Goal: Contribute content: Contribute content

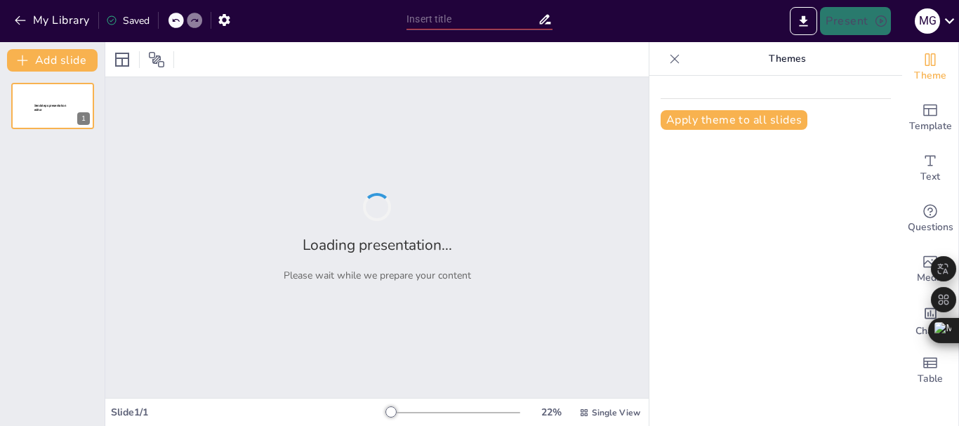
type input "Niños al Rescate: Estrategias de Auto Cuidado para Pequeños Guerreros"
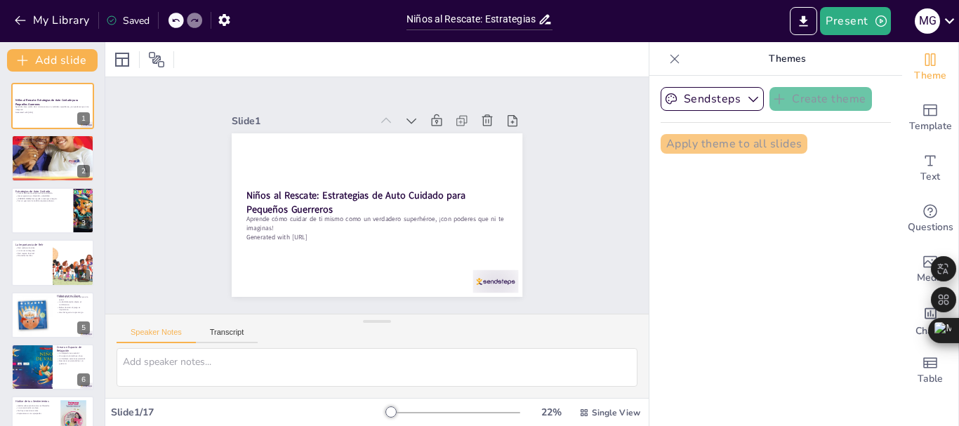
checkbox input "true"
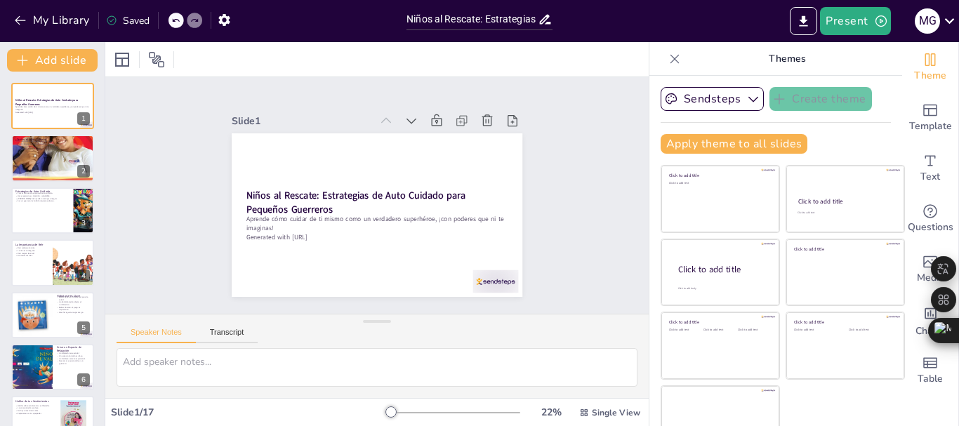
checkbox input "true"
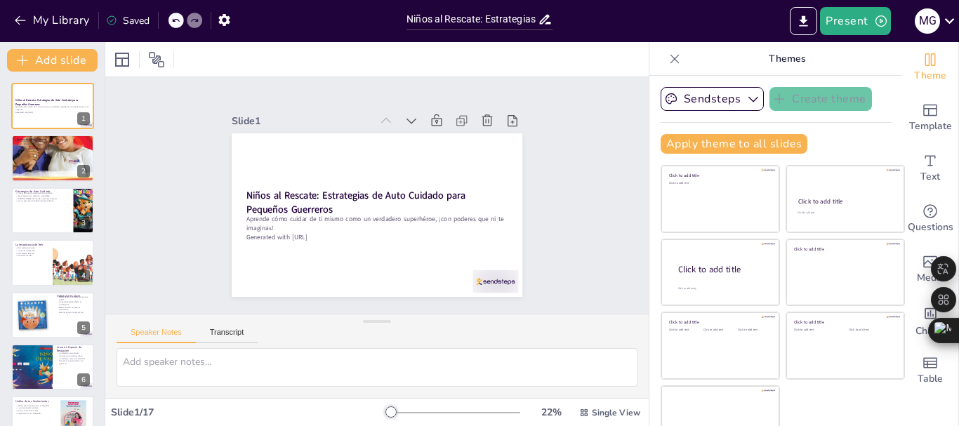
checkbox input "true"
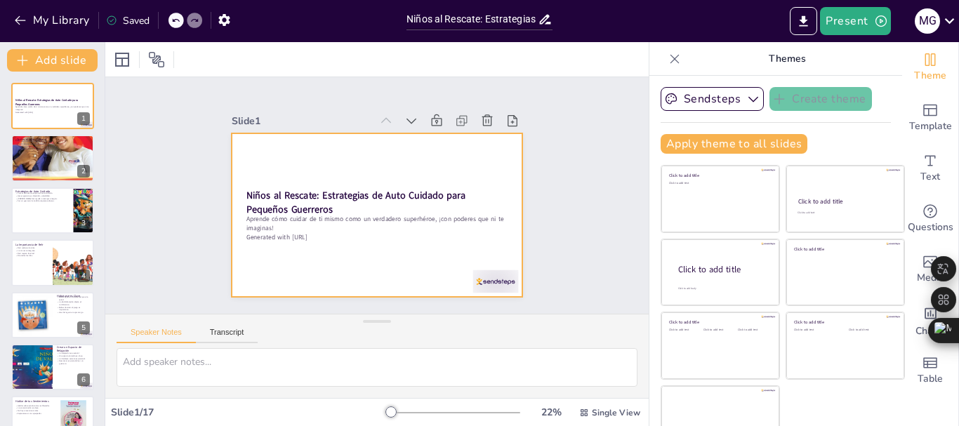
checkbox input "true"
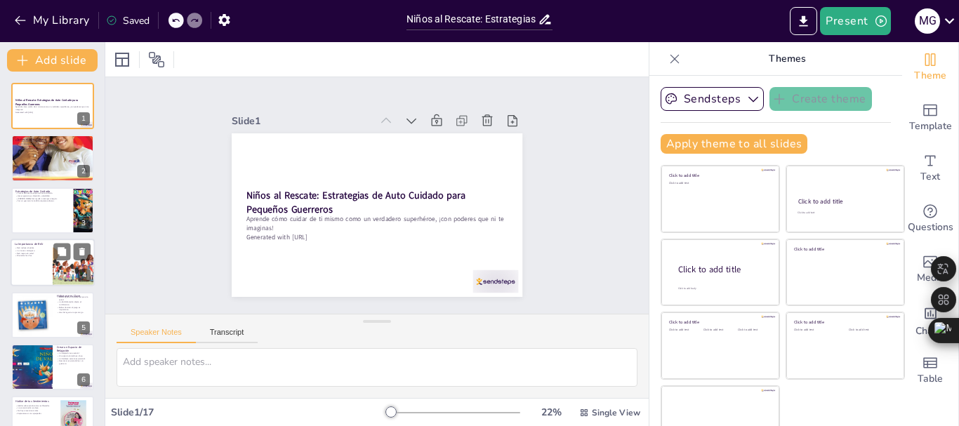
checkbox input "true"
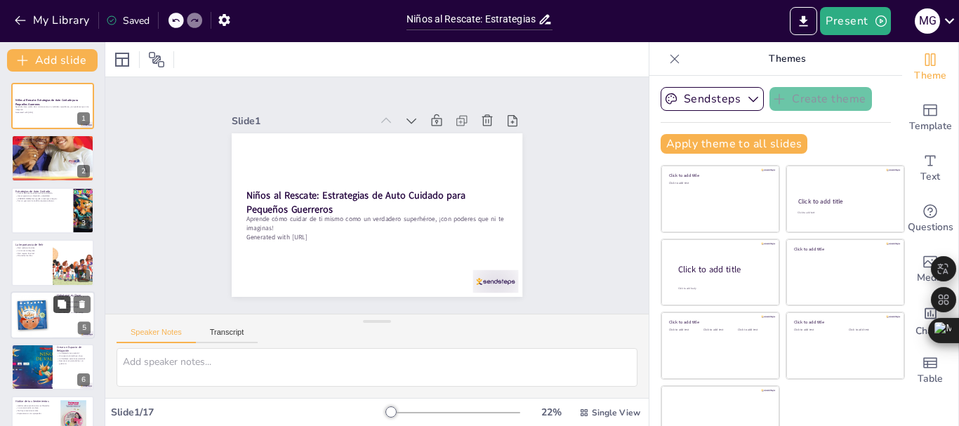
checkbox input "true"
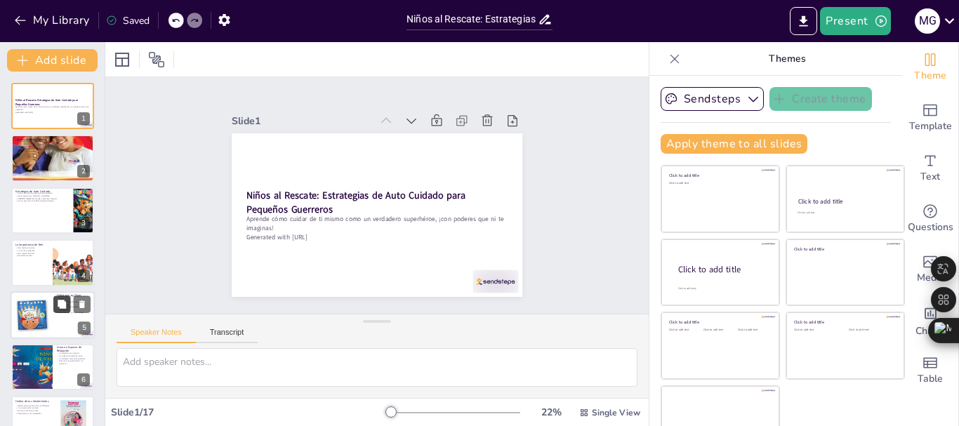
checkbox input "true"
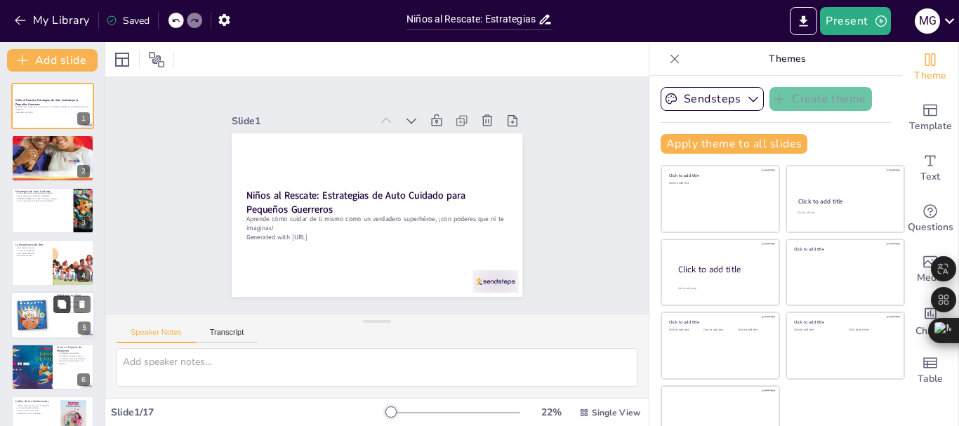
checkbox input "true"
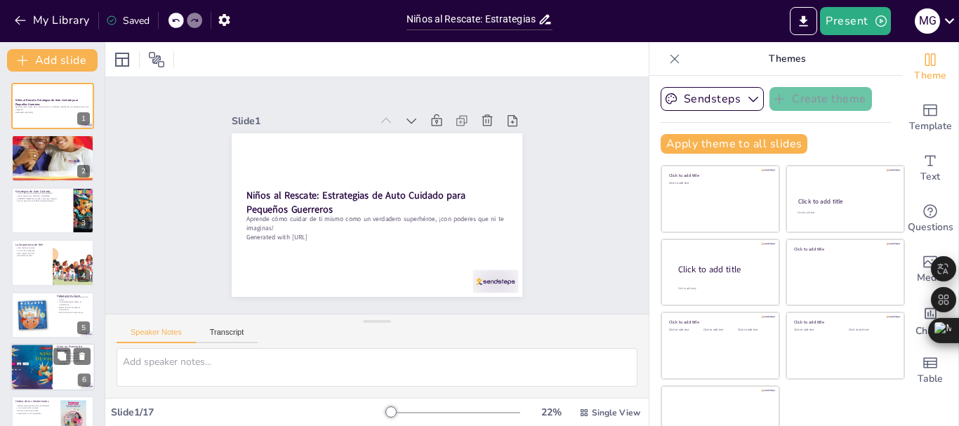
checkbox input "true"
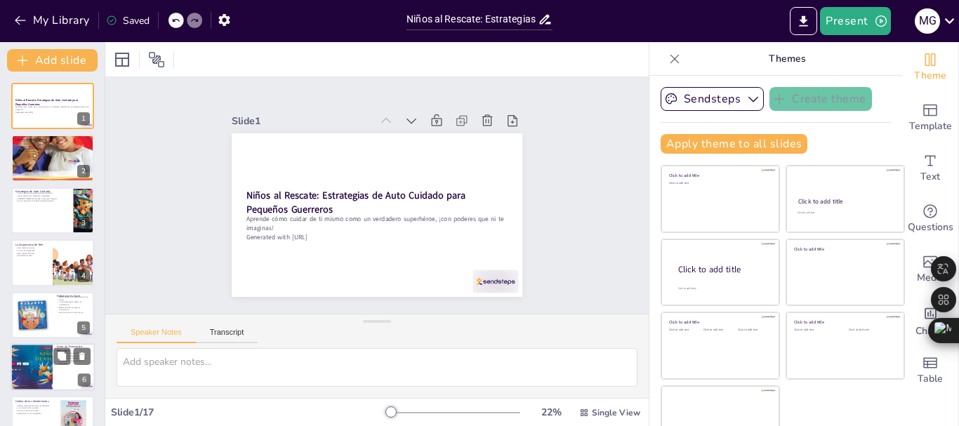
checkbox input "true"
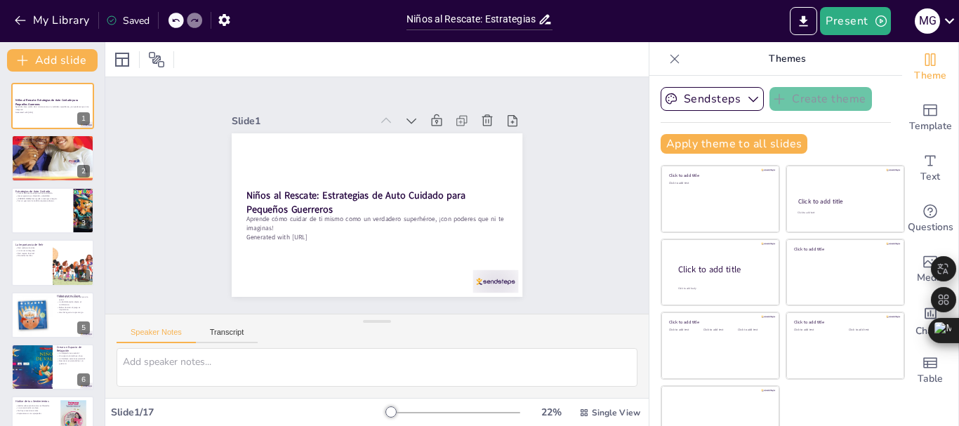
checkbox input "true"
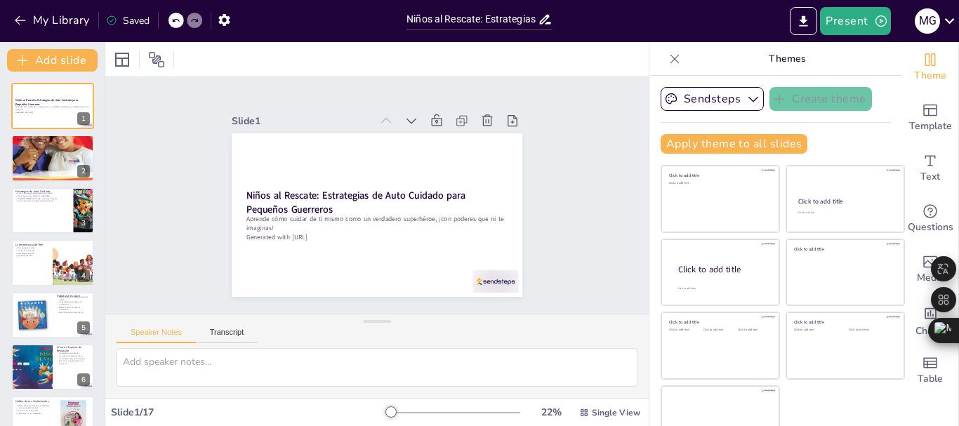
checkbox input "true"
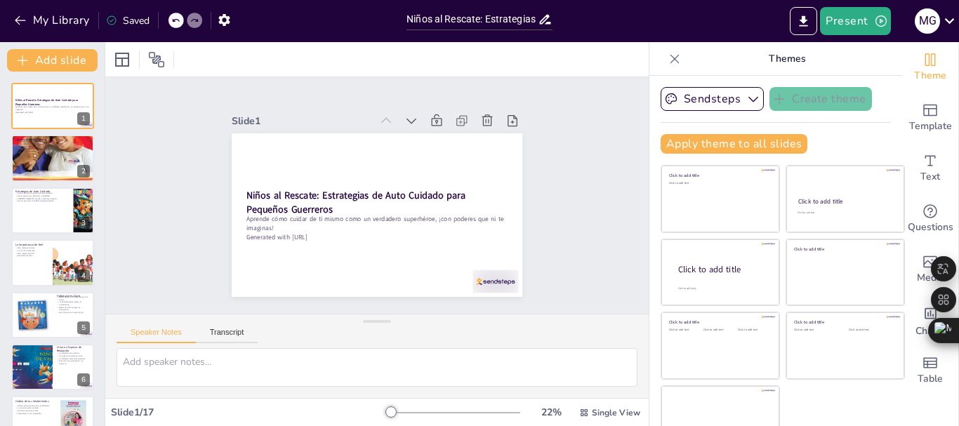
checkbox input "true"
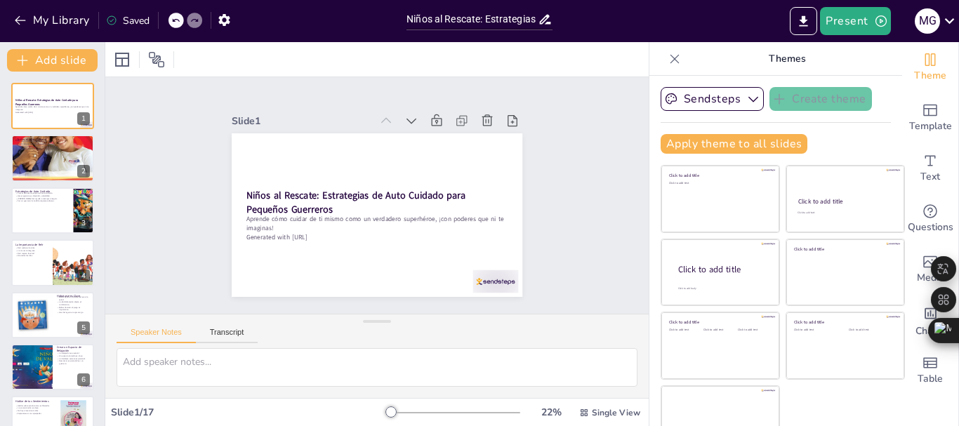
checkbox input "true"
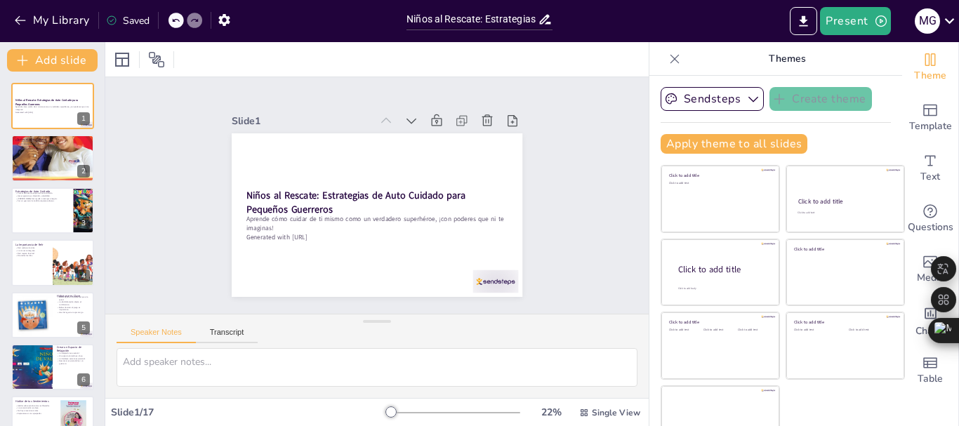
checkbox input "true"
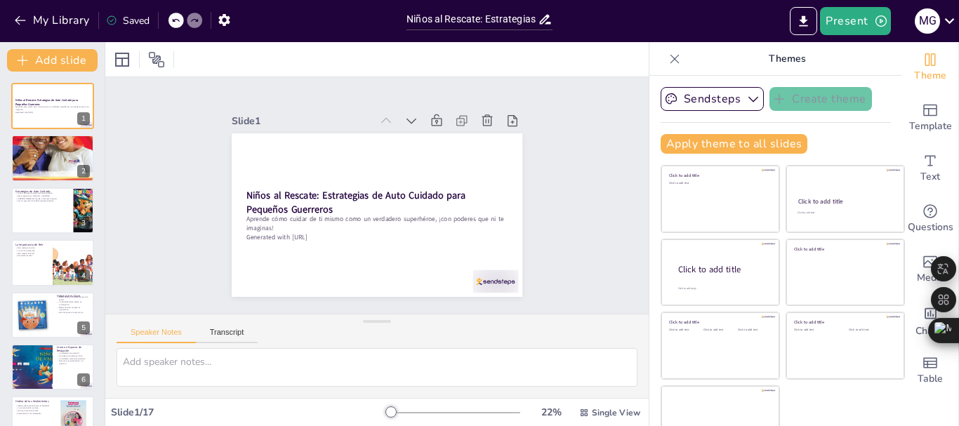
checkbox input "true"
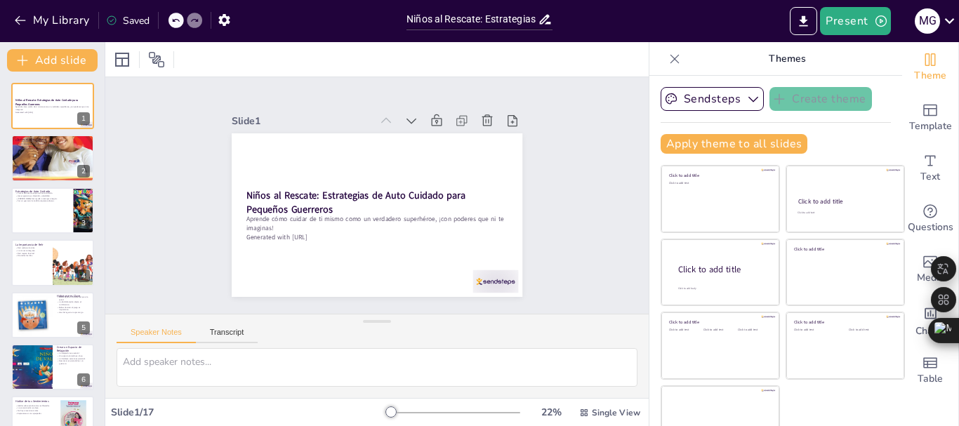
checkbox input "true"
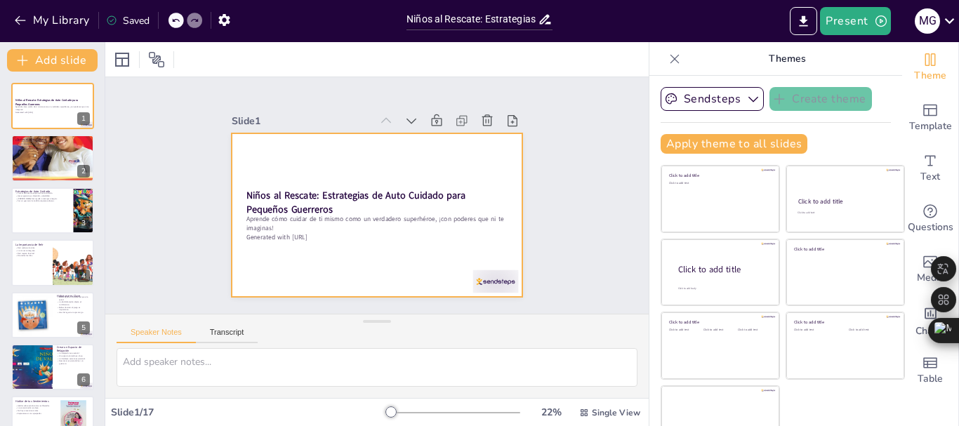
checkbox input "true"
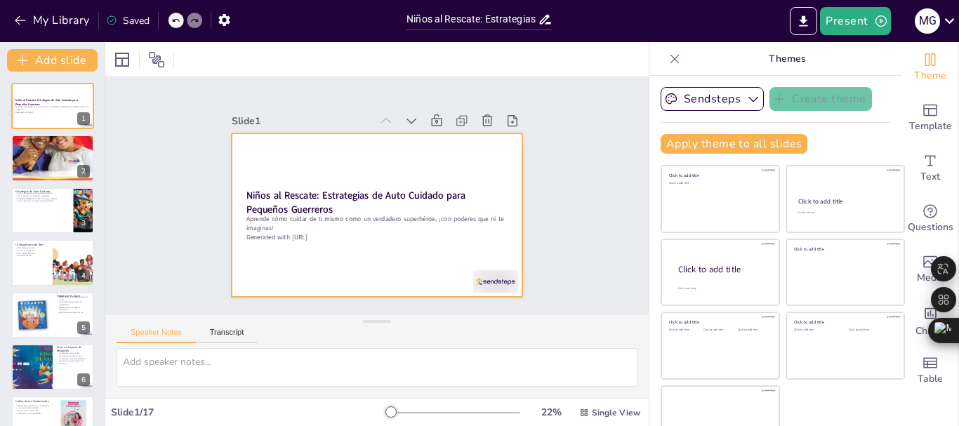
checkbox input "true"
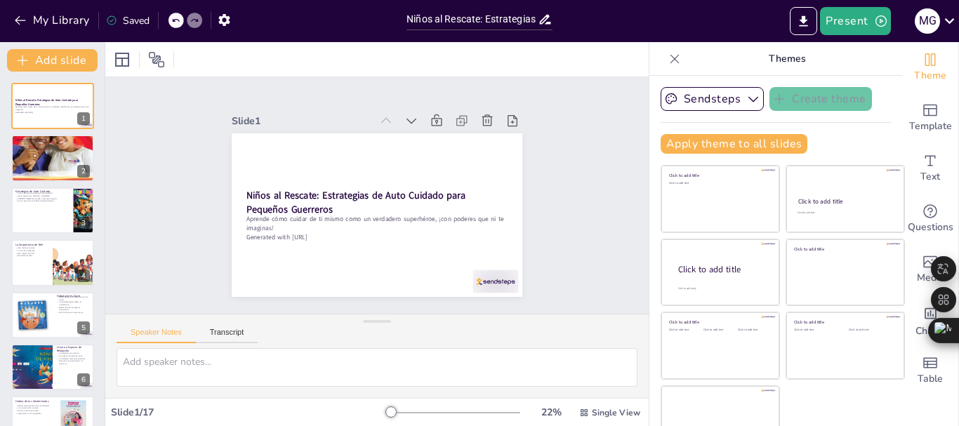
checkbox input "true"
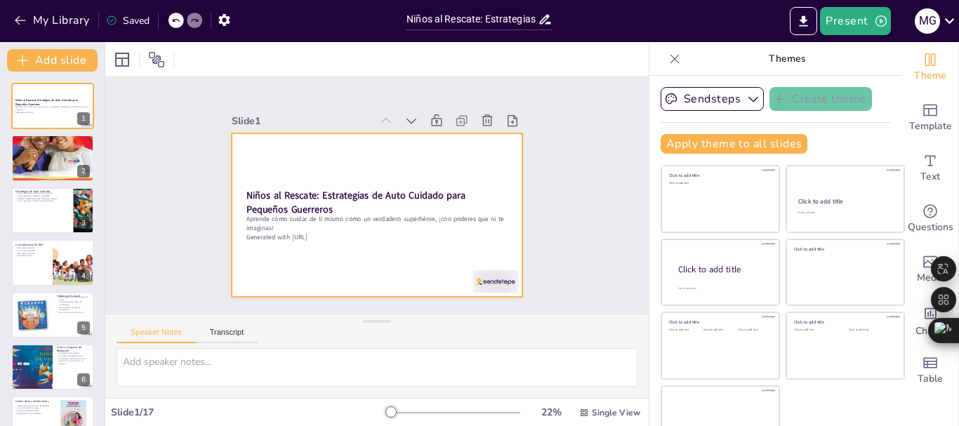
checkbox input "true"
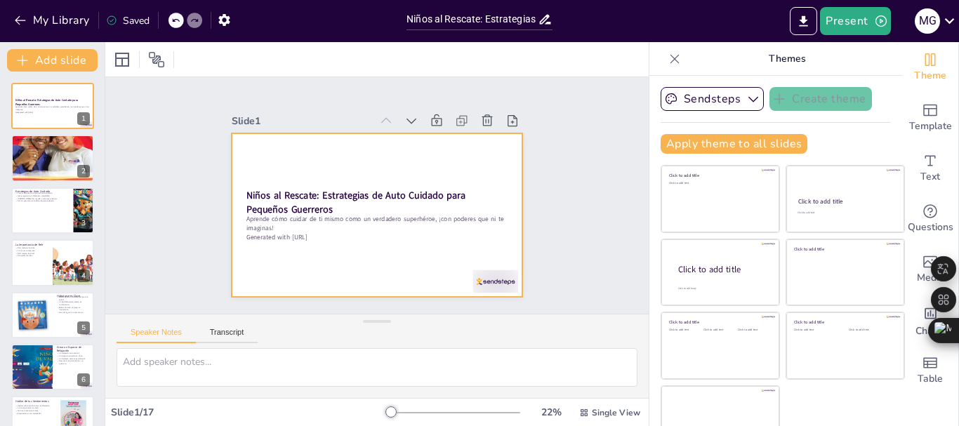
checkbox input "true"
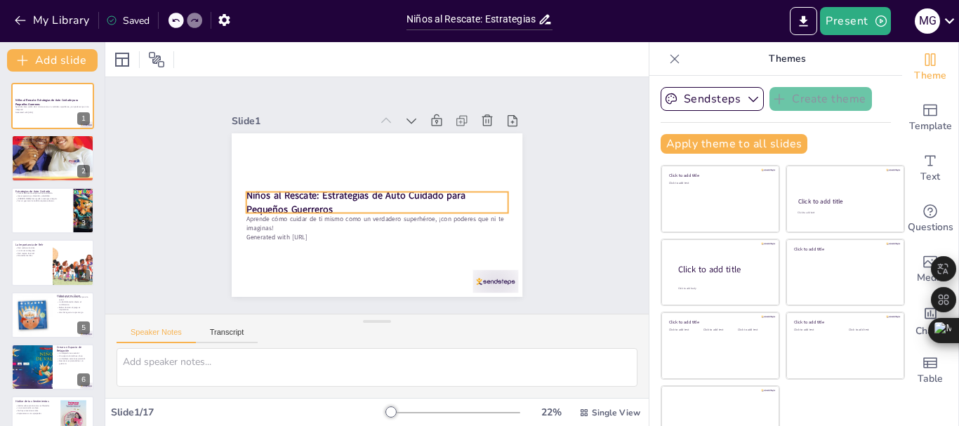
checkbox input "true"
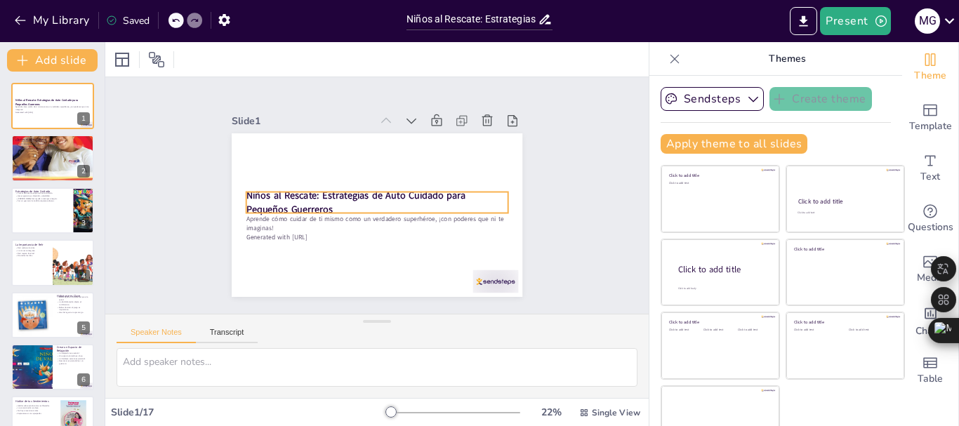
checkbox input "true"
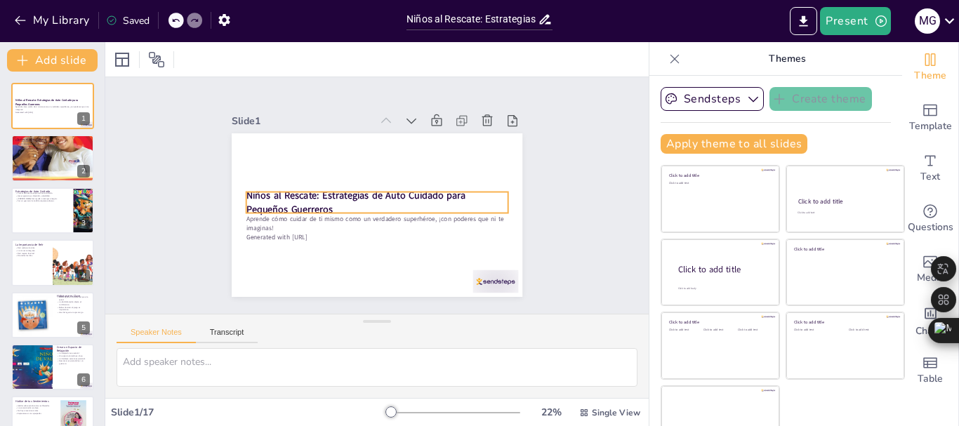
checkbox input "true"
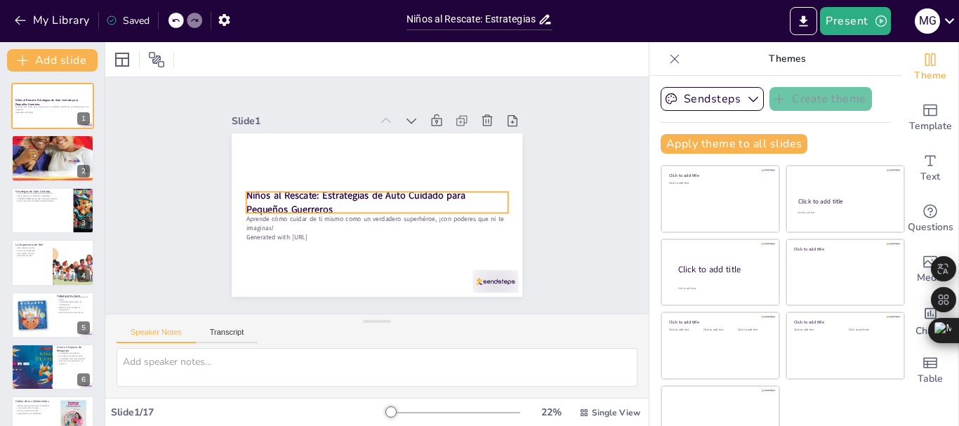
checkbox input "true"
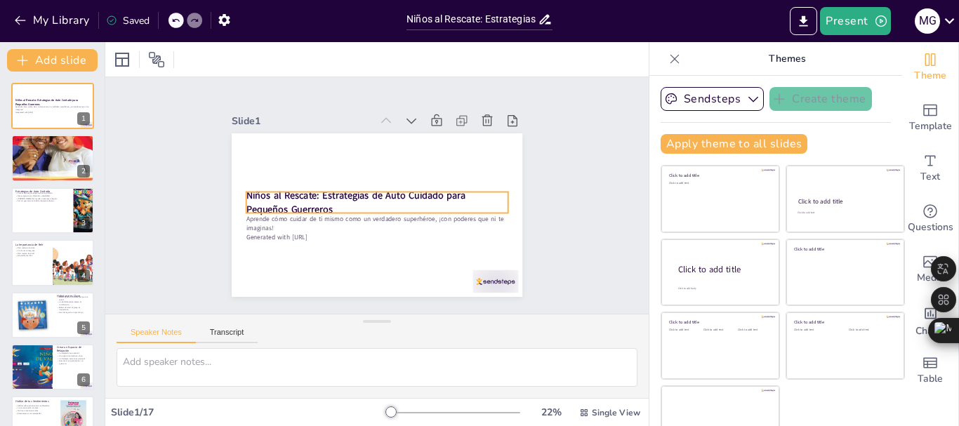
checkbox input "true"
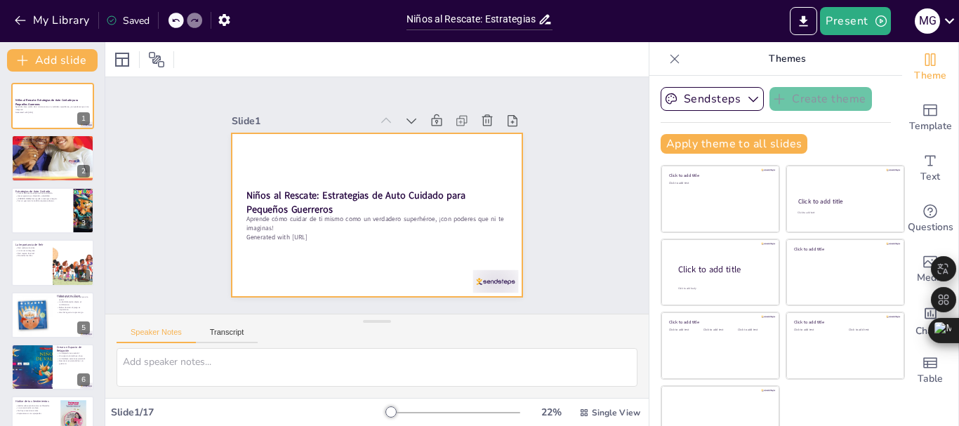
checkbox input "true"
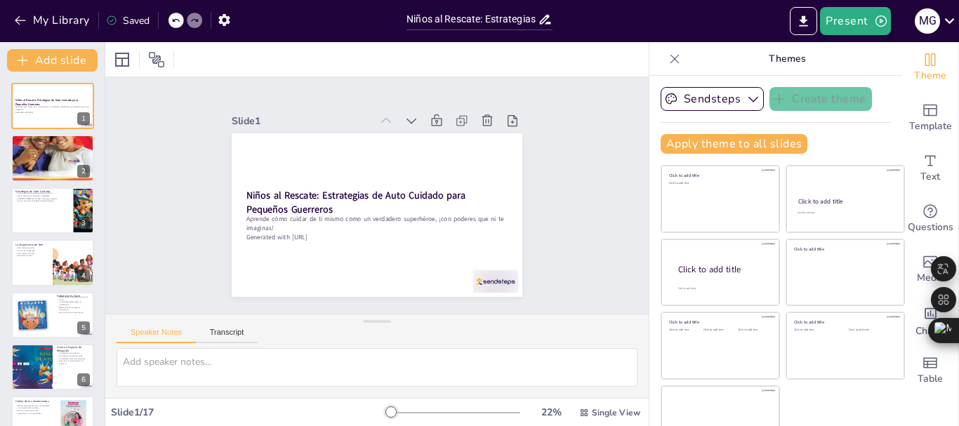
checkbox input "true"
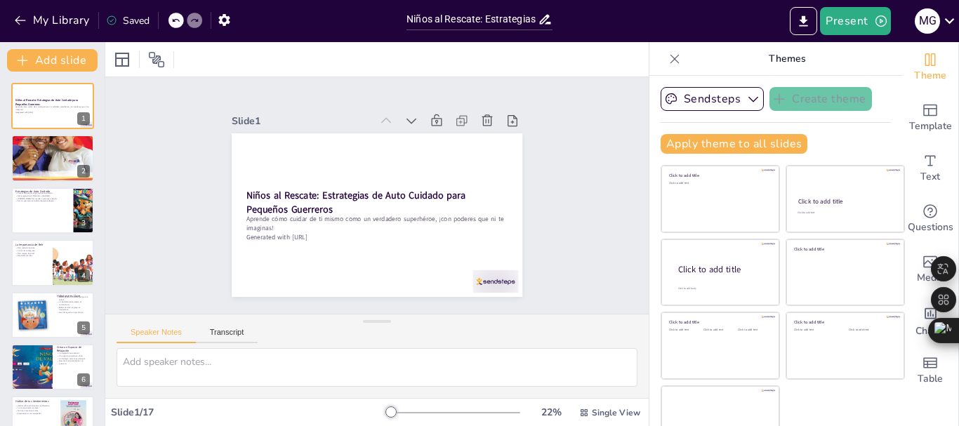
checkbox input "true"
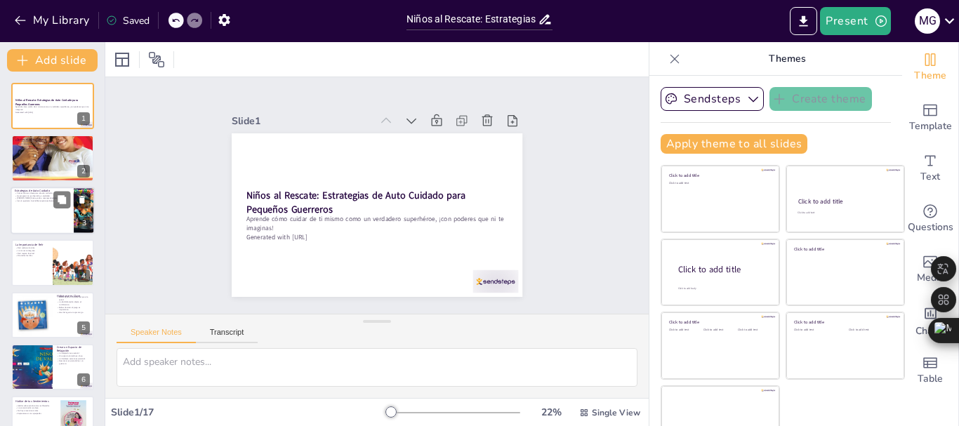
checkbox input "true"
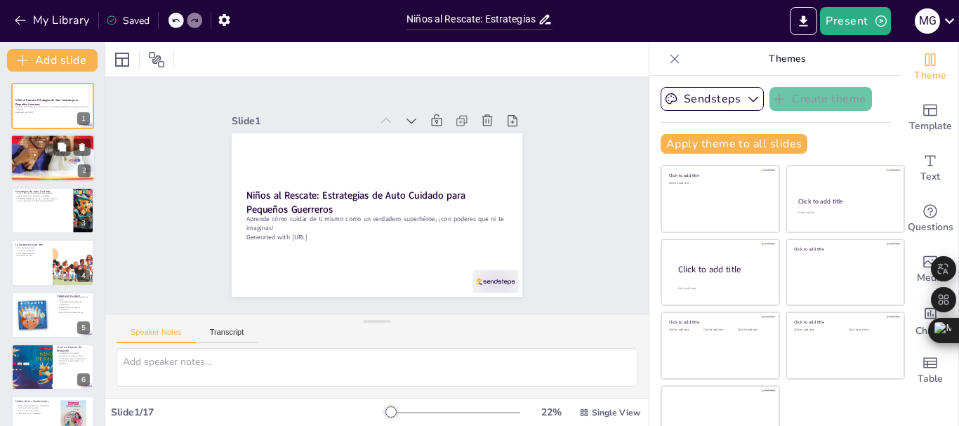
checkbox input "true"
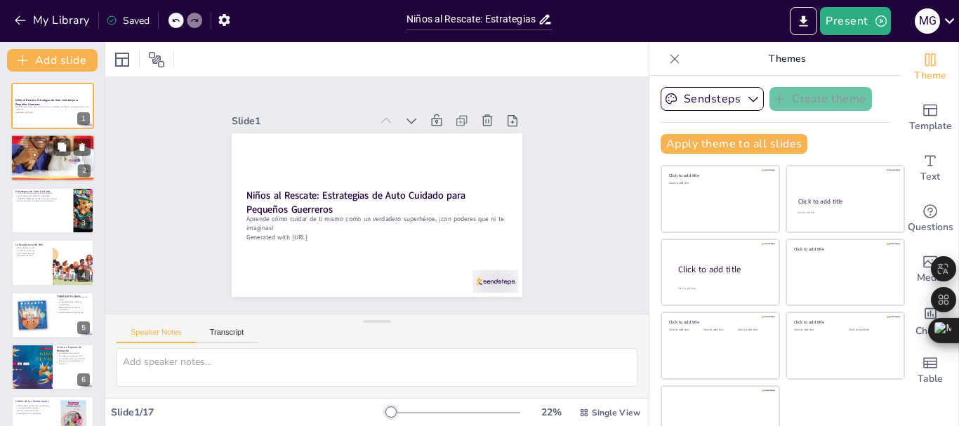
checkbox input "true"
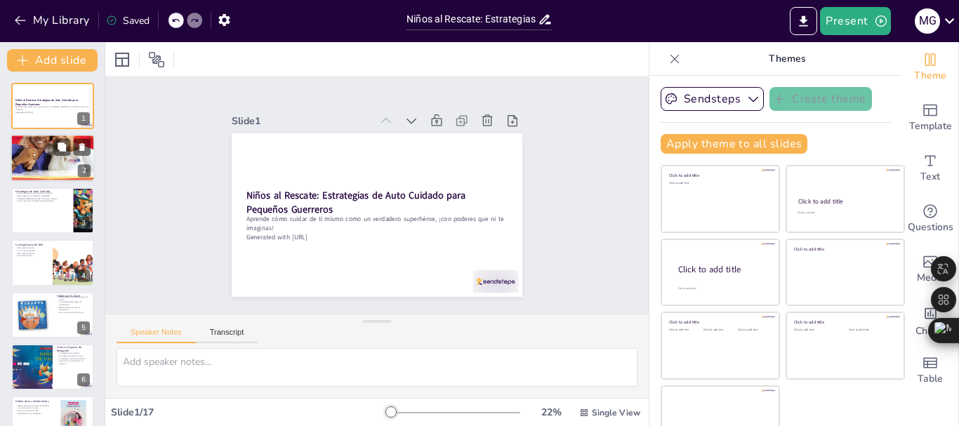
checkbox input "true"
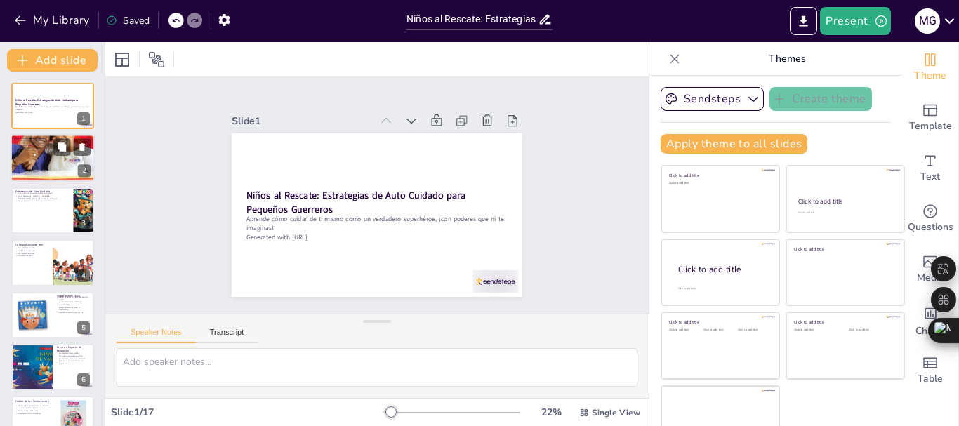
checkbox input "true"
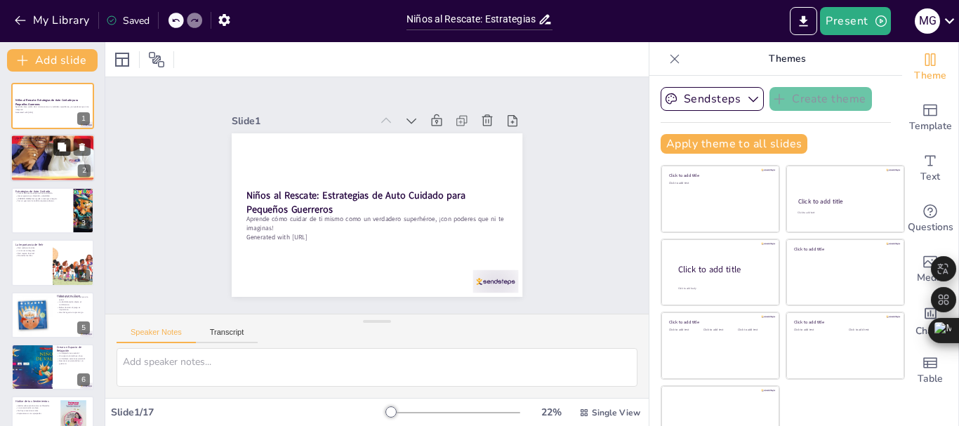
checkbox input "true"
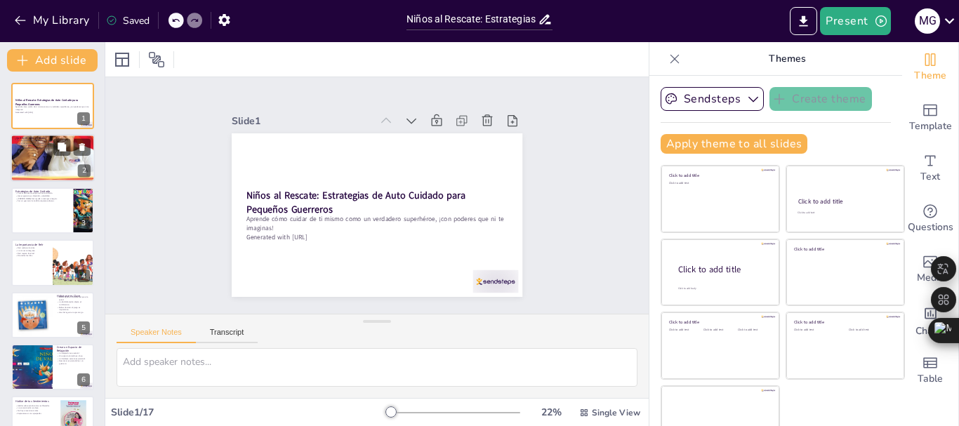
checkbox input "true"
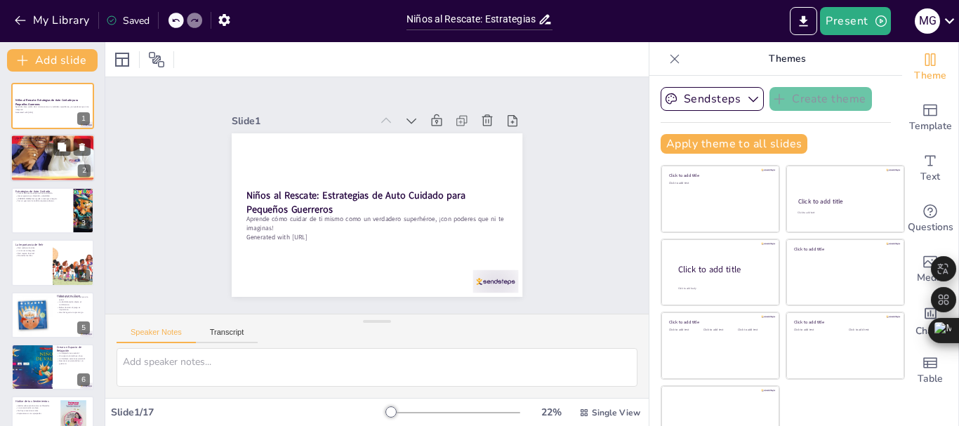
click at [39, 160] on div at bounding box center [53, 158] width 84 height 110
type textarea "El auto cuidado es fundamental para que los niños puedan desarrollarse adecuada…"
checkbox input "true"
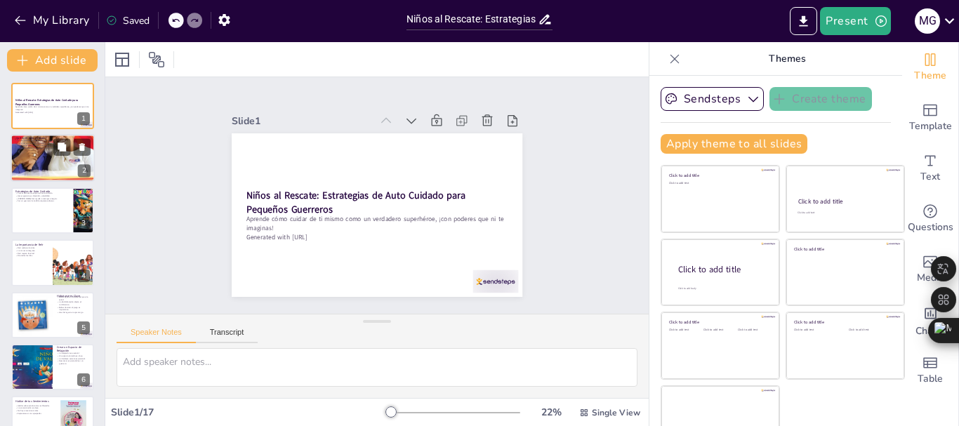
checkbox input "true"
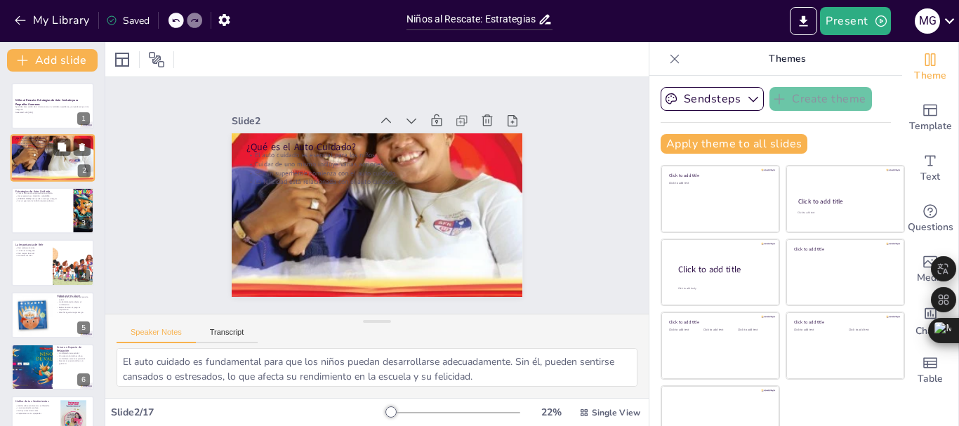
checkbox input "true"
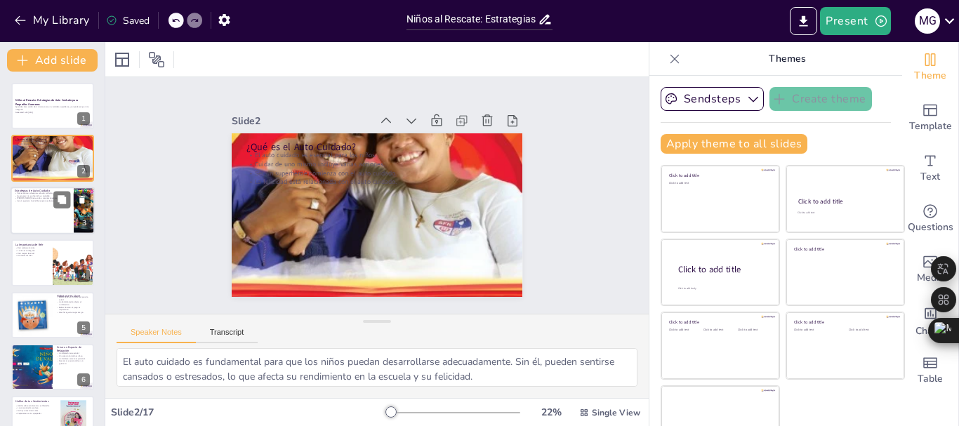
checkbox input "true"
click at [46, 204] on div at bounding box center [53, 211] width 84 height 48
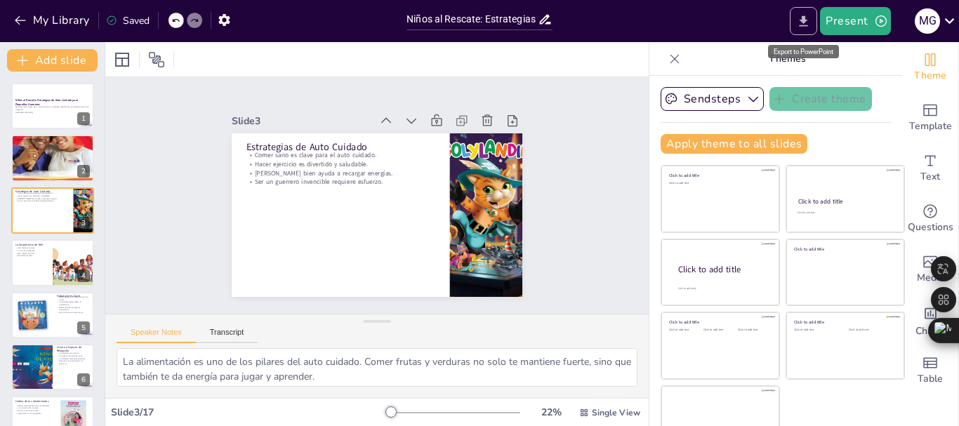
click at [802, 30] on button "Export to PowerPoint" at bounding box center [803, 21] width 27 height 28
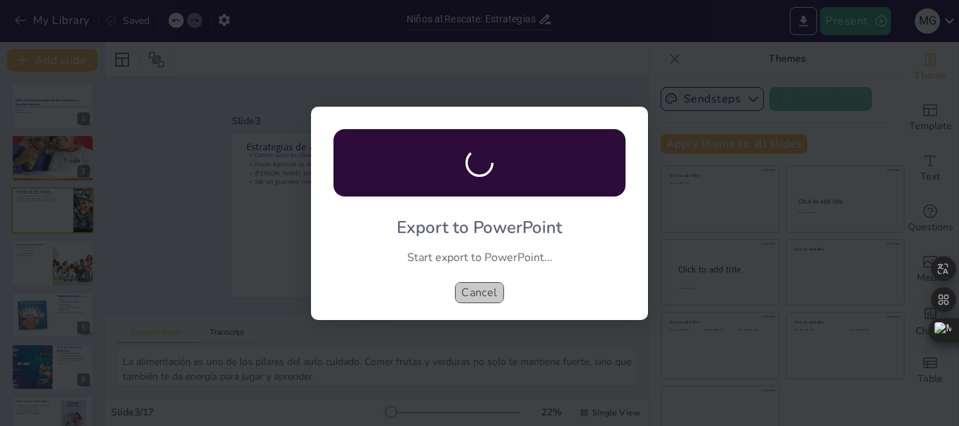
click at [490, 296] on button "Cancel" at bounding box center [479, 292] width 49 height 21
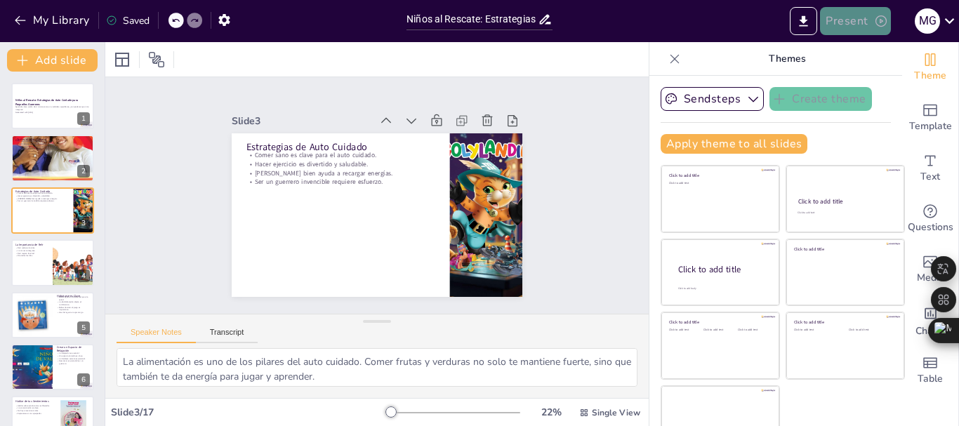
click at [886, 20] on icon "button" at bounding box center [881, 21] width 14 height 14
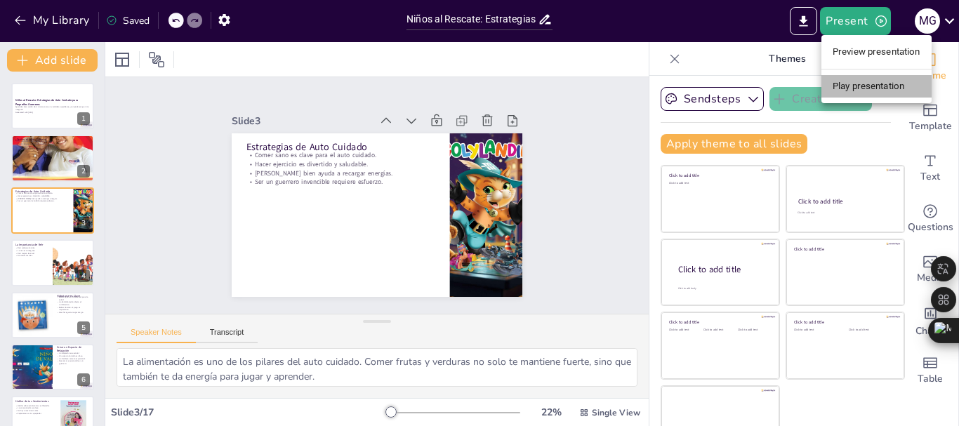
click at [861, 92] on li "Play presentation" at bounding box center [877, 86] width 110 height 22
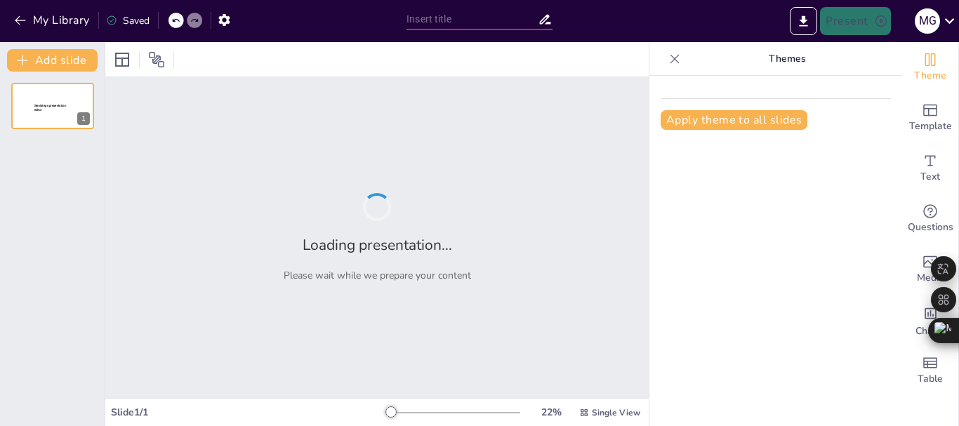
type input "Niños al Rescate: Estrategias de Auto Cuidado para Pequeños Guerreros"
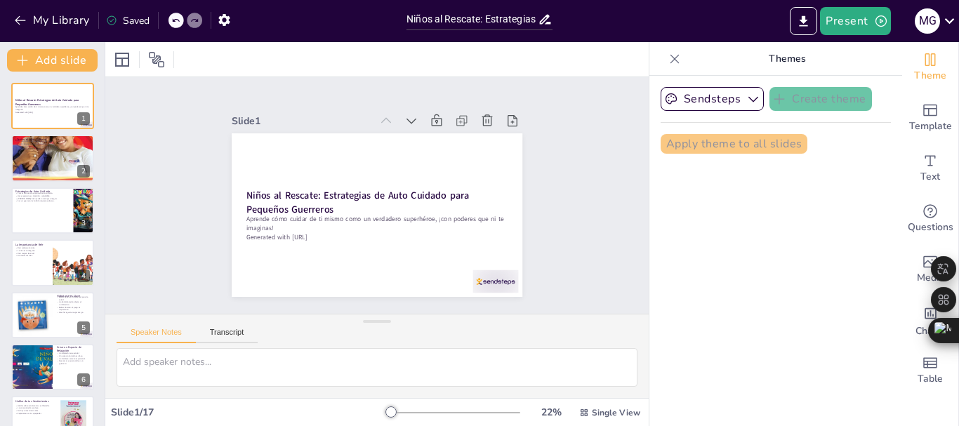
checkbox input "true"
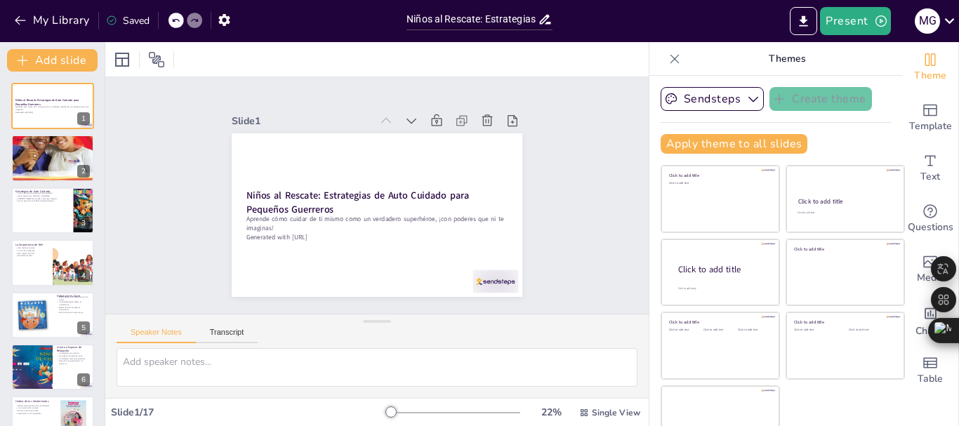
checkbox input "true"
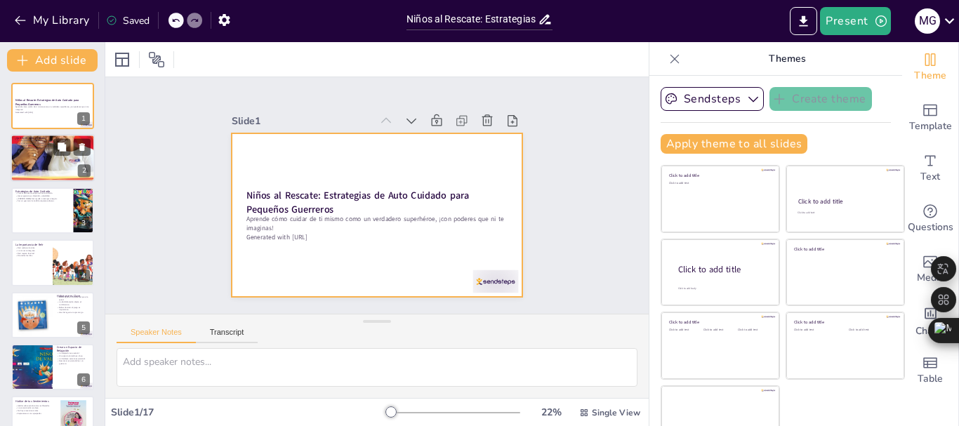
checkbox input "true"
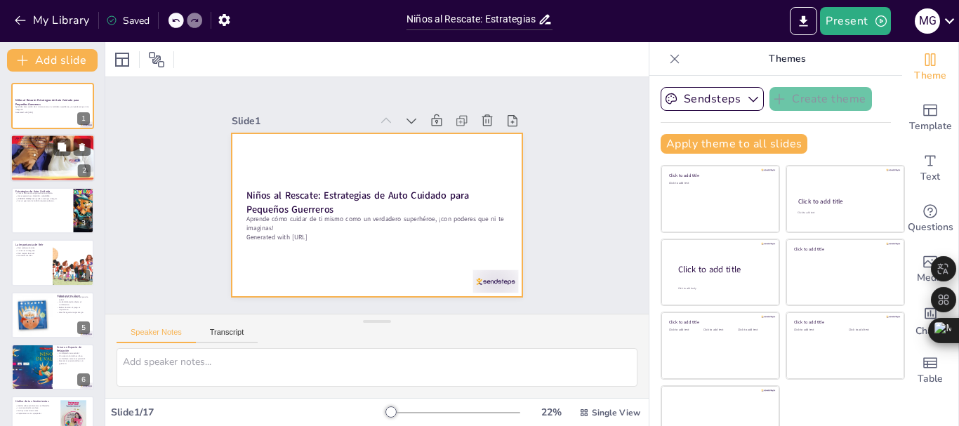
checkbox input "true"
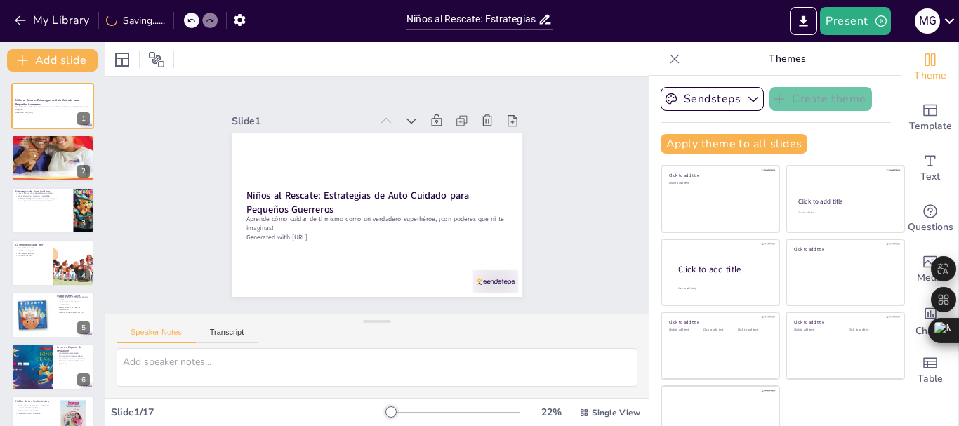
checkbox input "true"
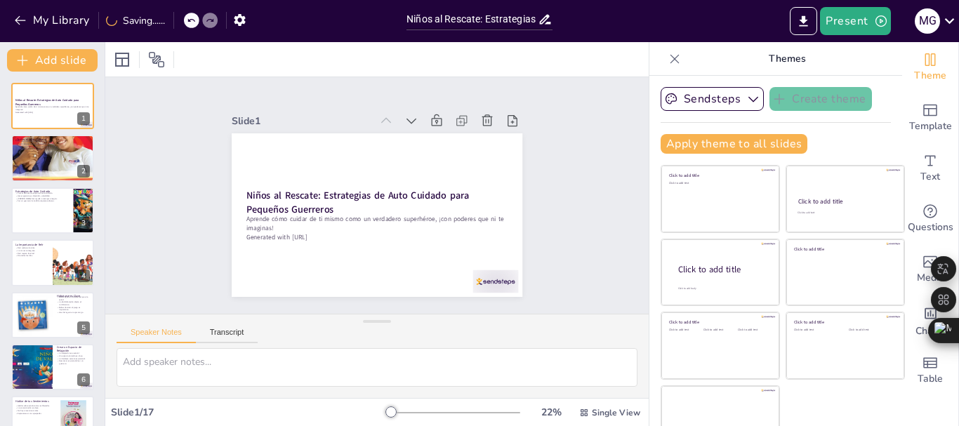
checkbox input "true"
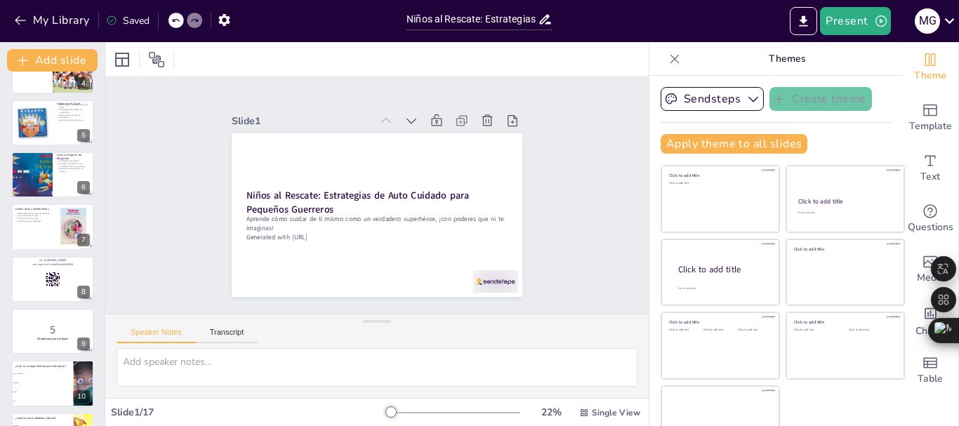
scroll to position [190, 0]
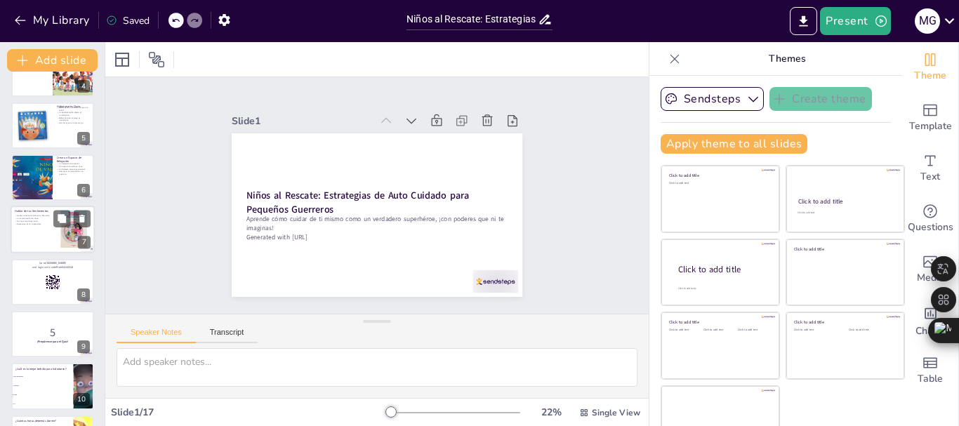
checkbox input "true"
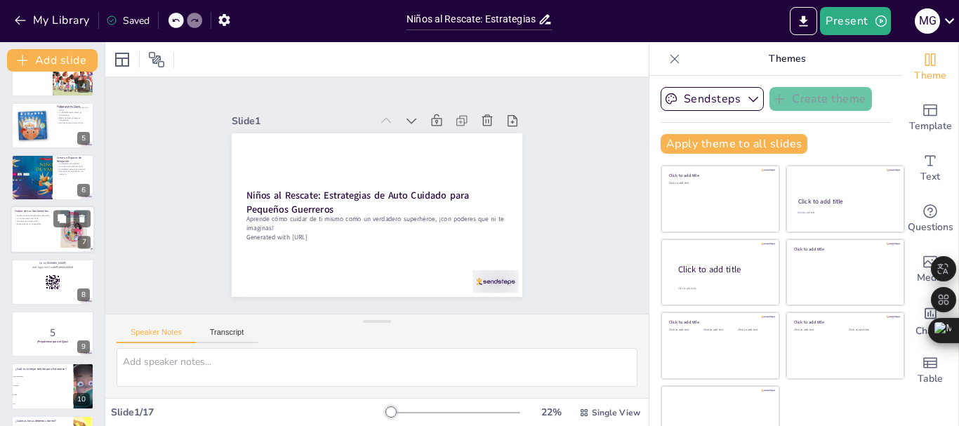
checkbox input "true"
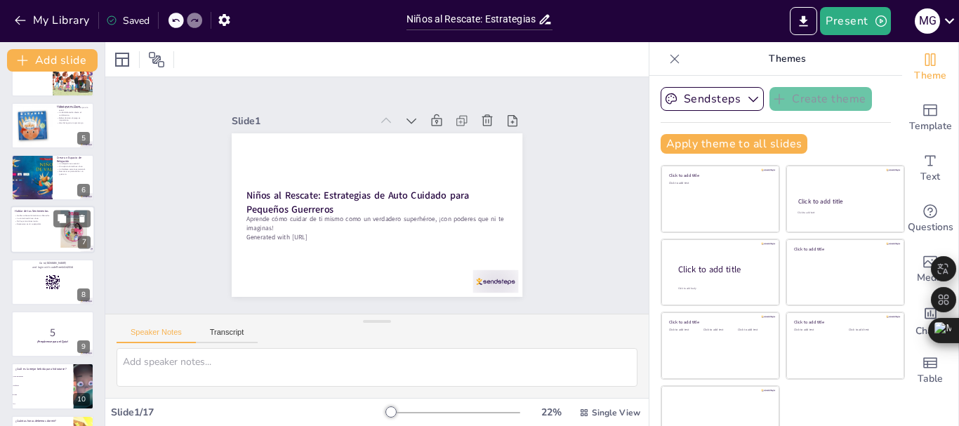
checkbox input "true"
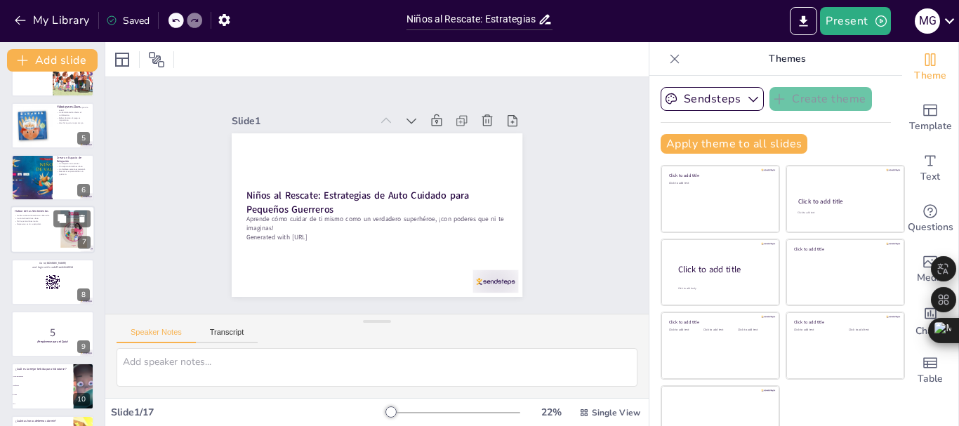
click at [36, 226] on div at bounding box center [53, 231] width 84 height 48
type textarea "Compartir lo que sientes puede ser un gran alivio. Los niños deben aprender que…"
checkbox input "true"
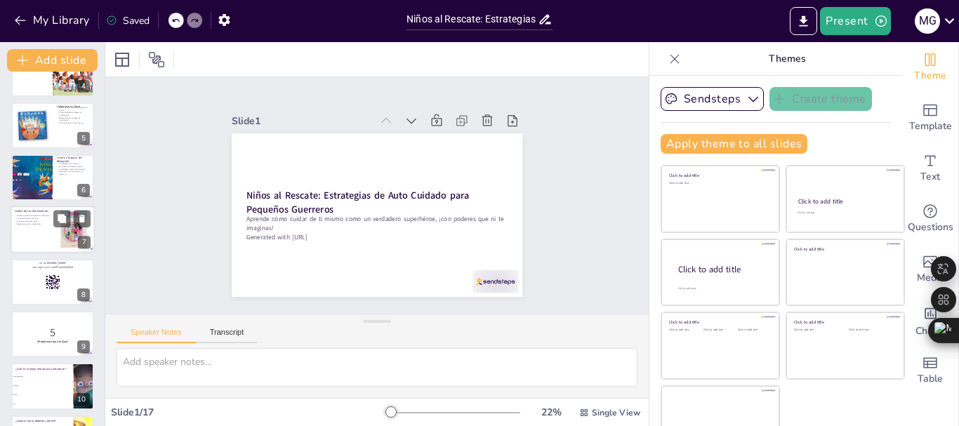
checkbox input "true"
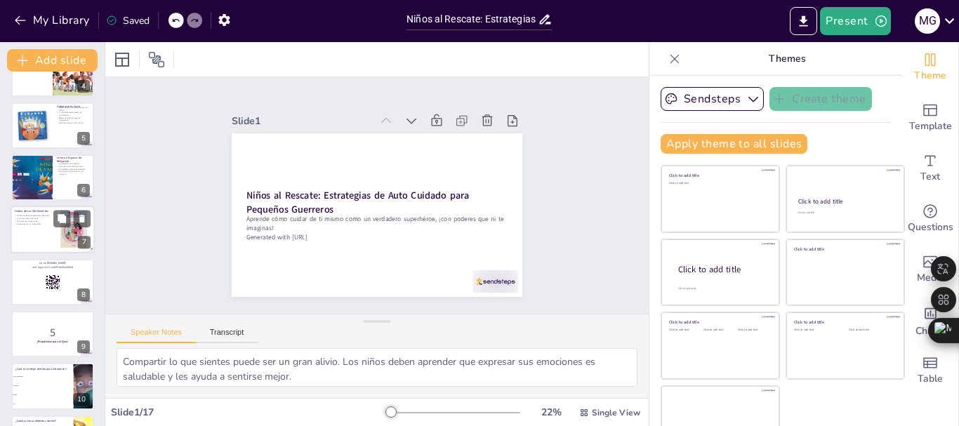
scroll to position [171, 0]
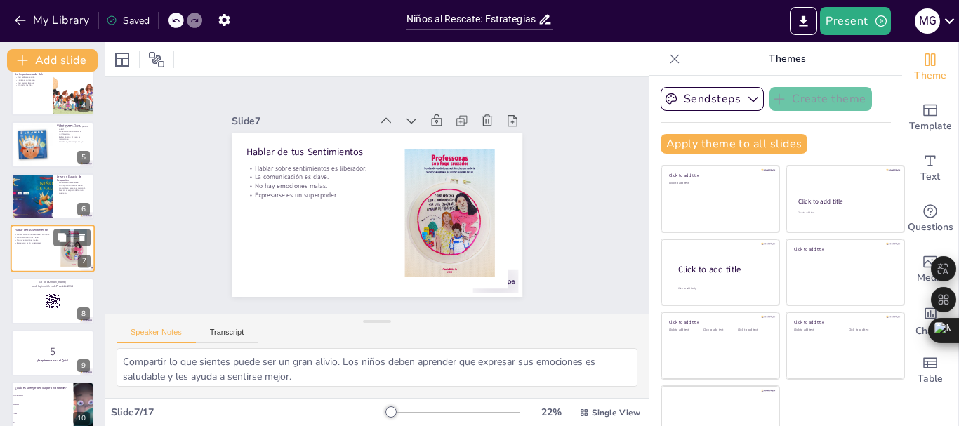
checkbox input "true"
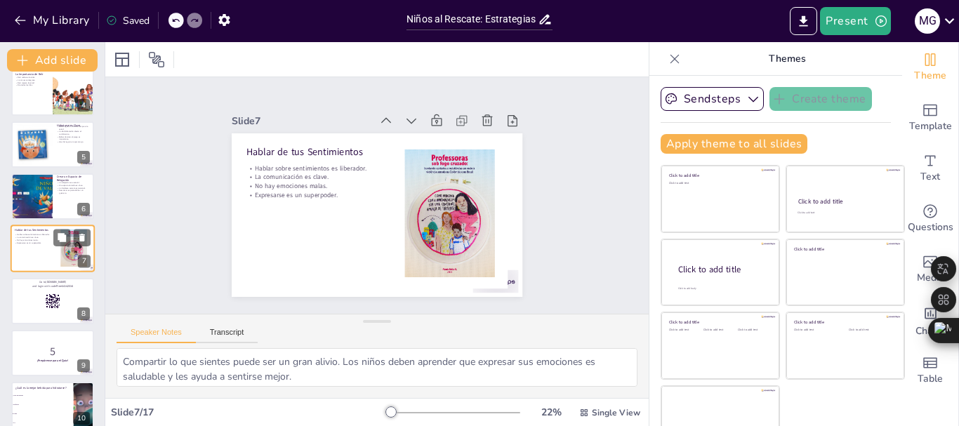
checkbox input "true"
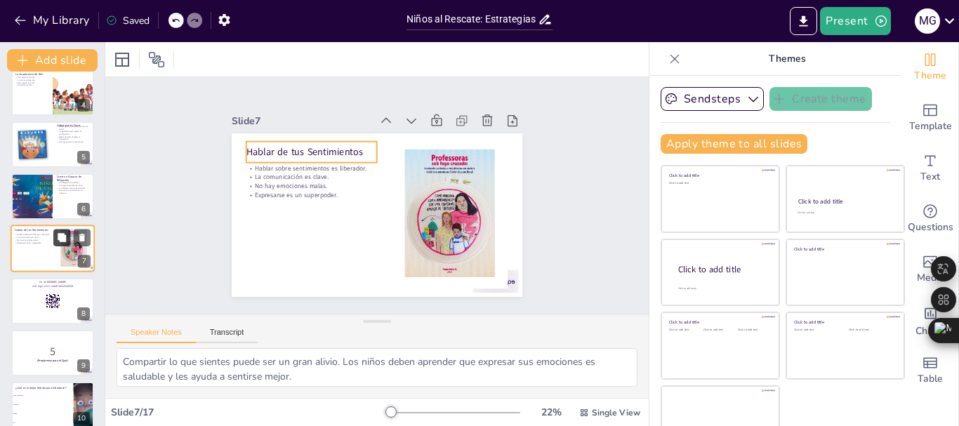
checkbox input "true"
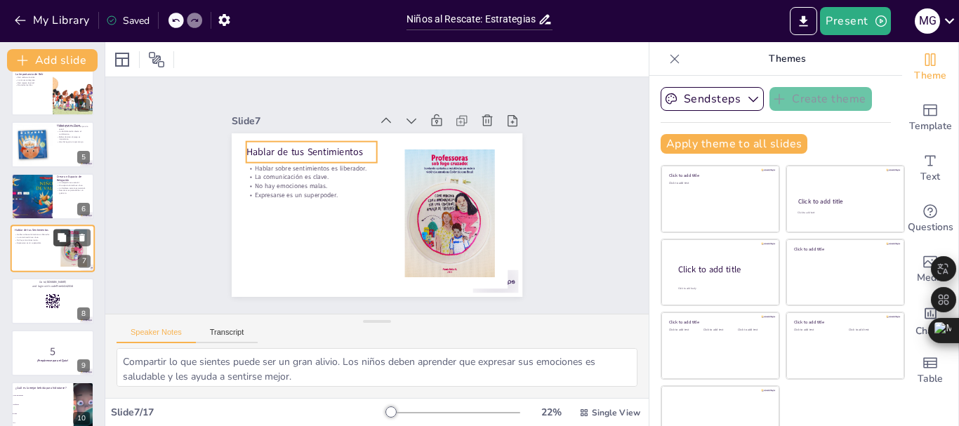
checkbox input "true"
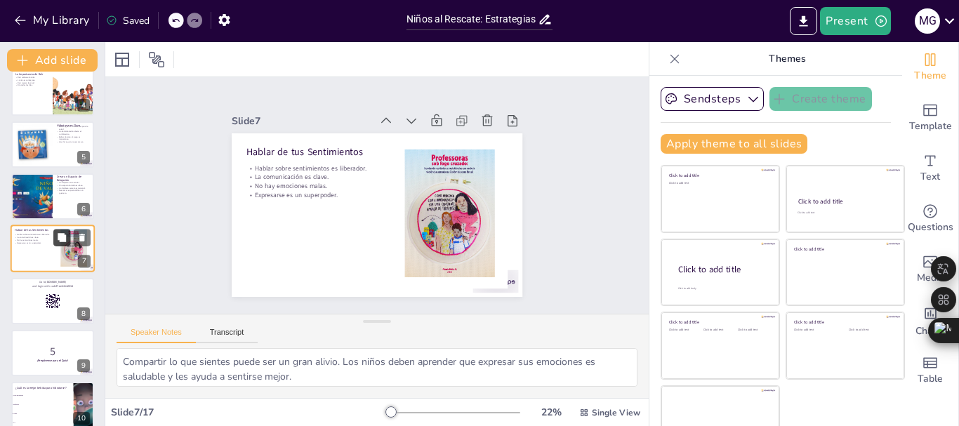
click at [66, 237] on icon at bounding box center [62, 237] width 8 height 8
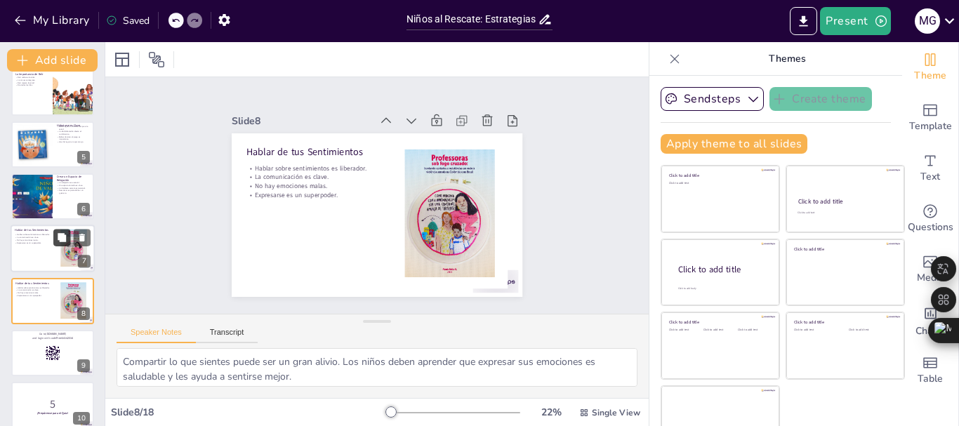
scroll to position [223, 0]
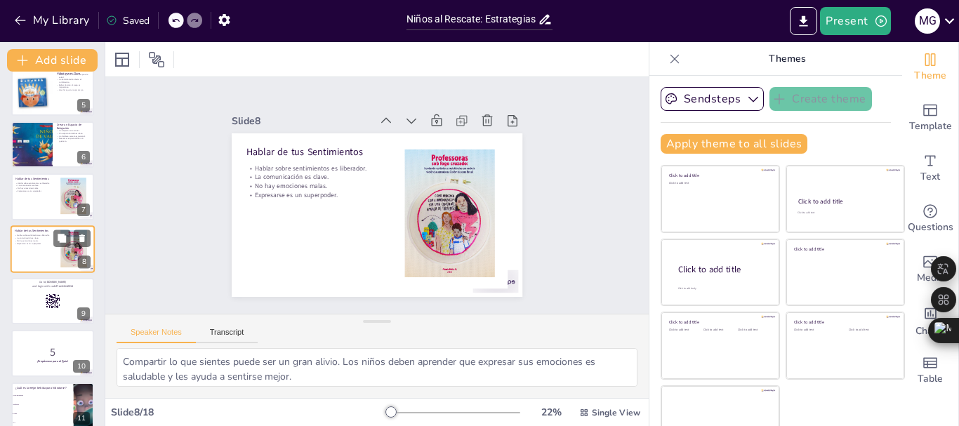
checkbox input "true"
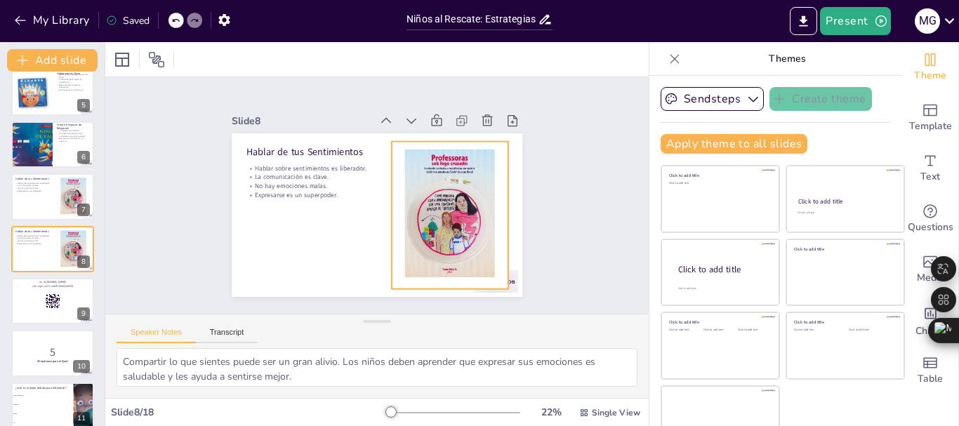
checkbox input "true"
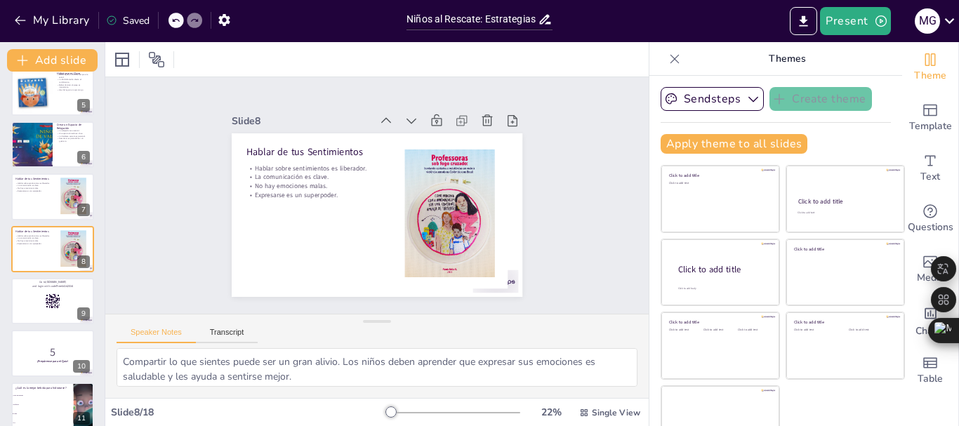
checkbox input "true"
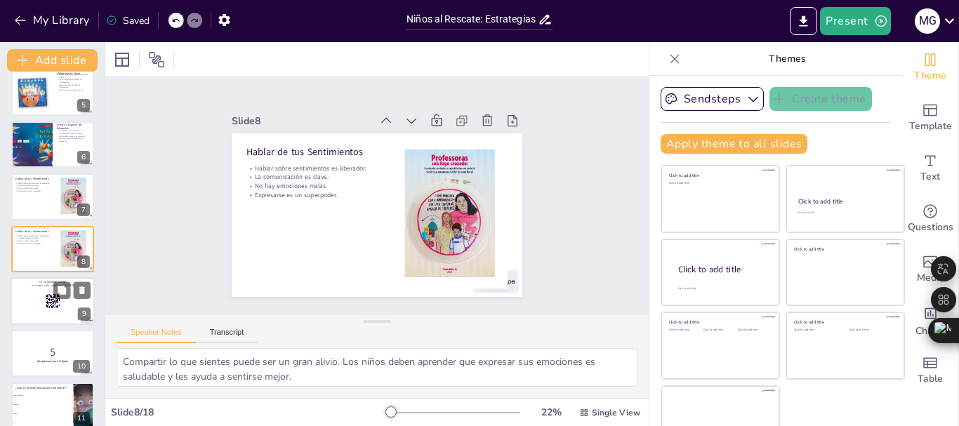
checkbox input "true"
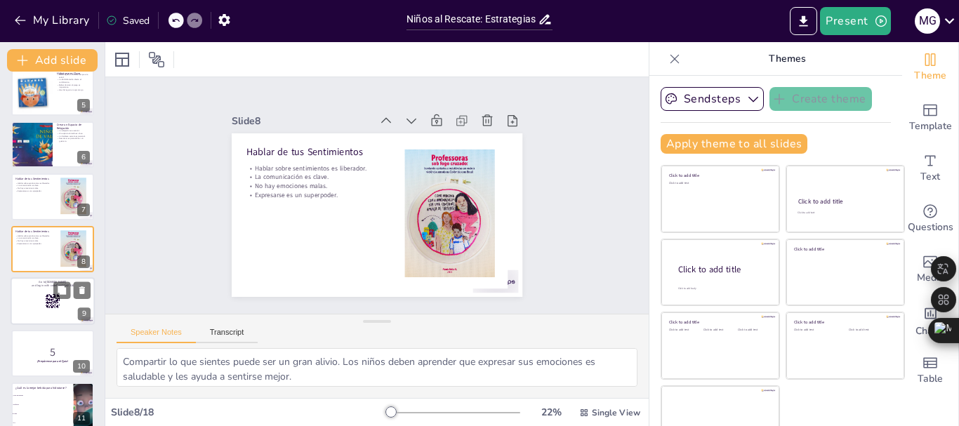
checkbox input "true"
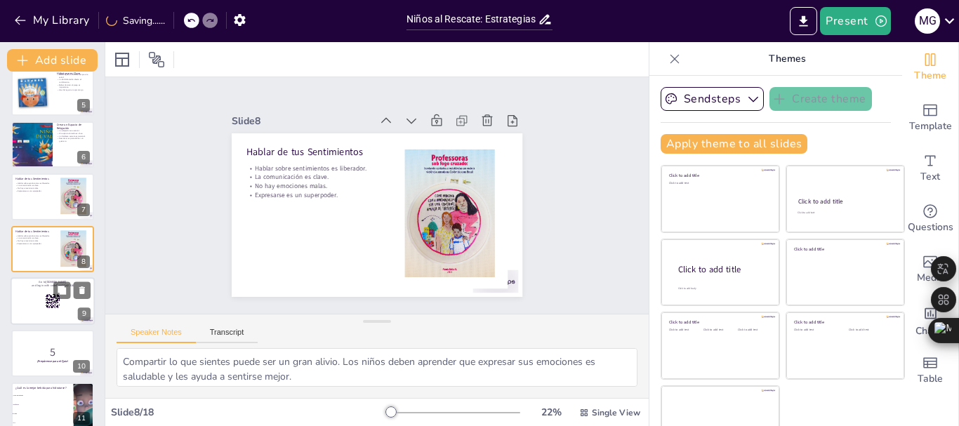
checkbox input "true"
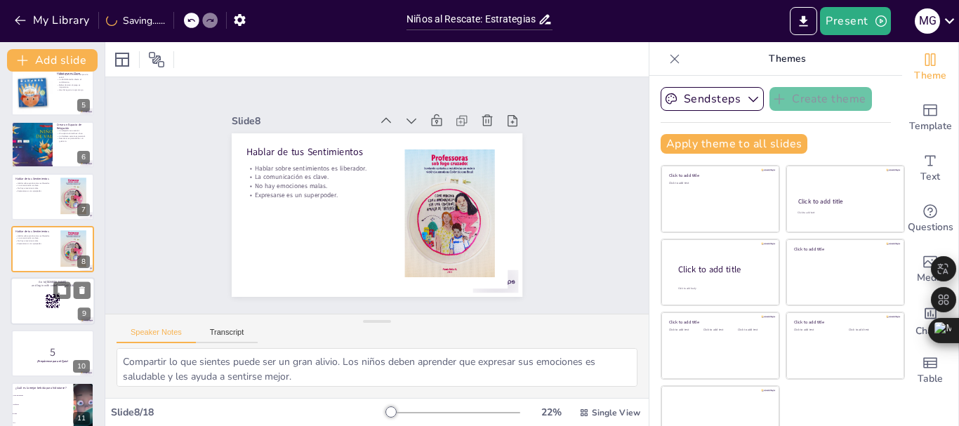
checkbox input "true"
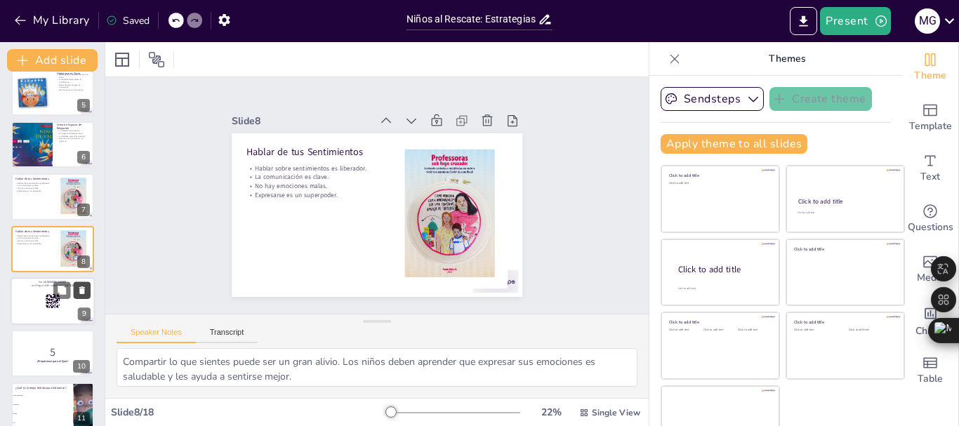
checkbox input "true"
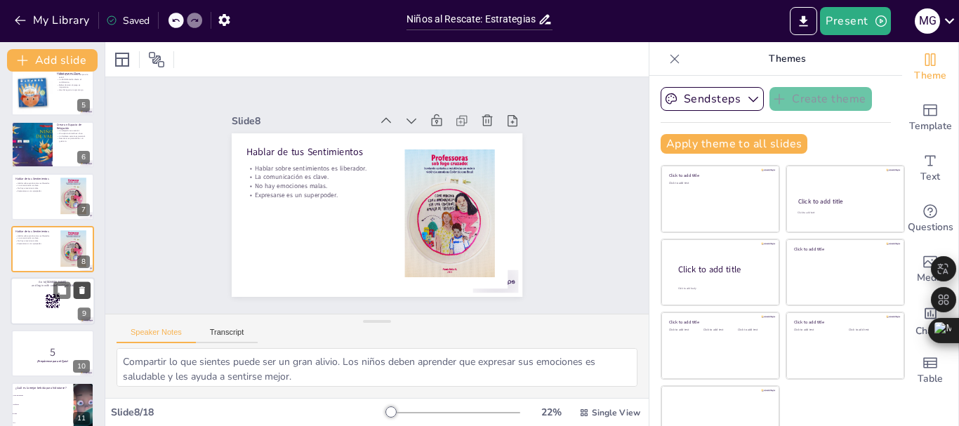
checkbox input "true"
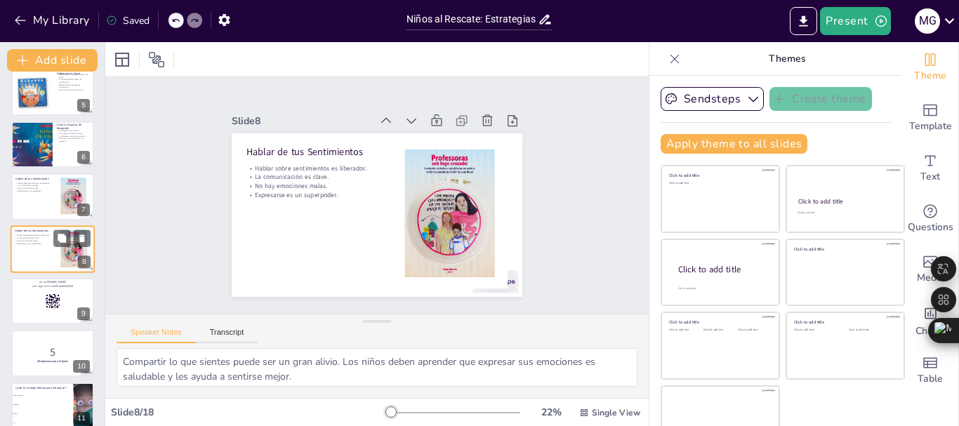
checkbox input "true"
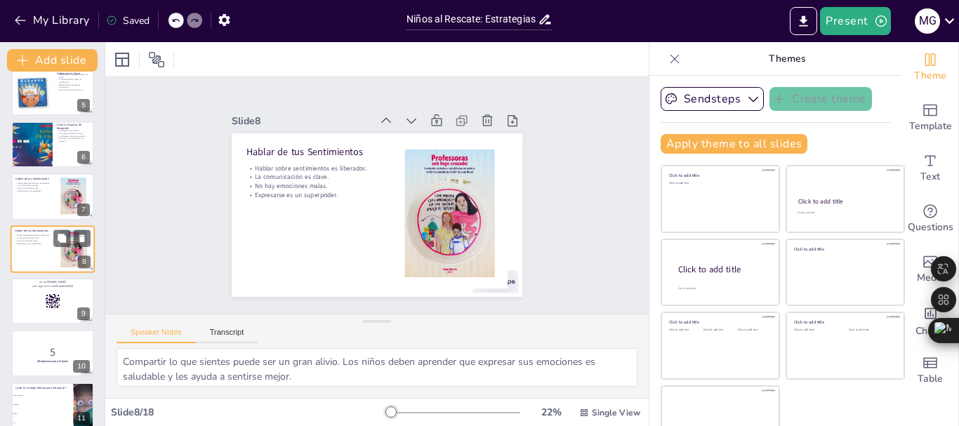
checkbox input "true"
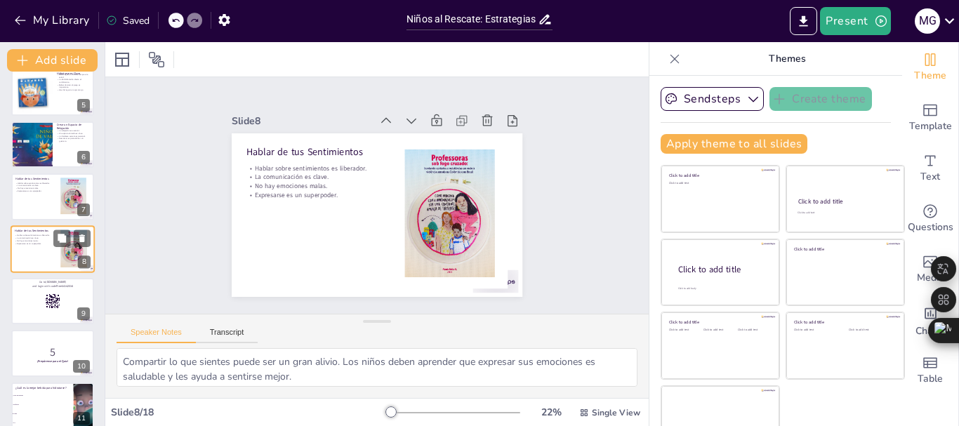
checkbox input "true"
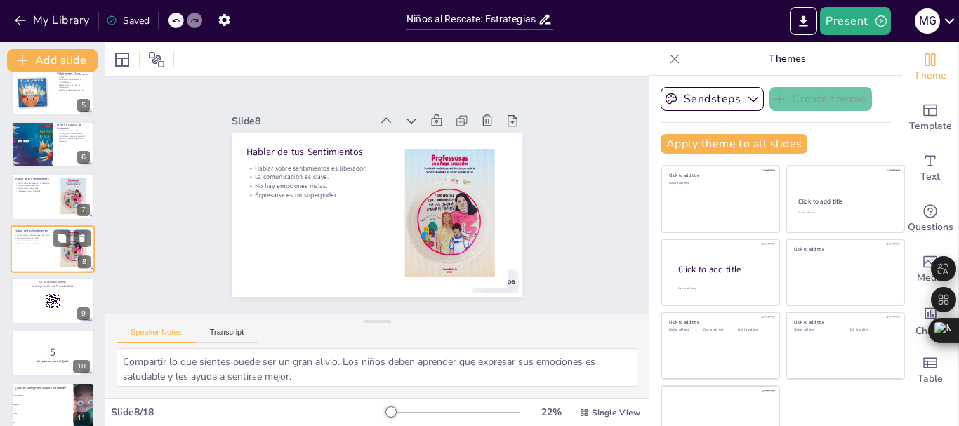
checkbox input "true"
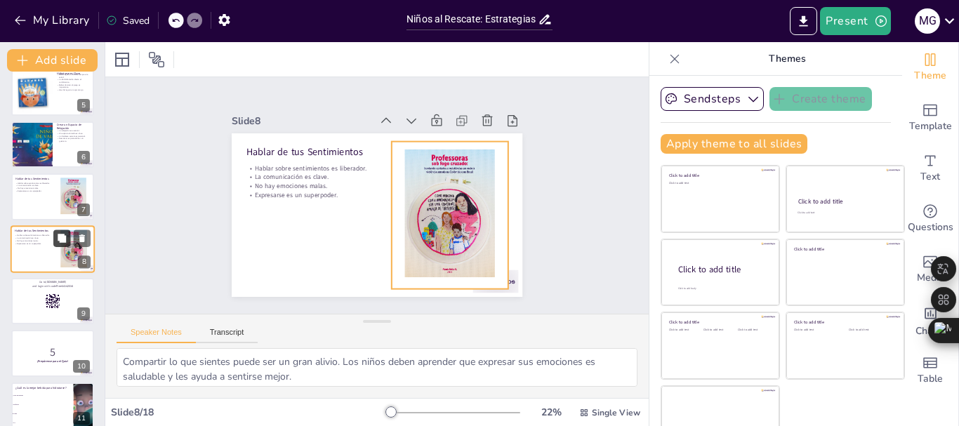
checkbox input "true"
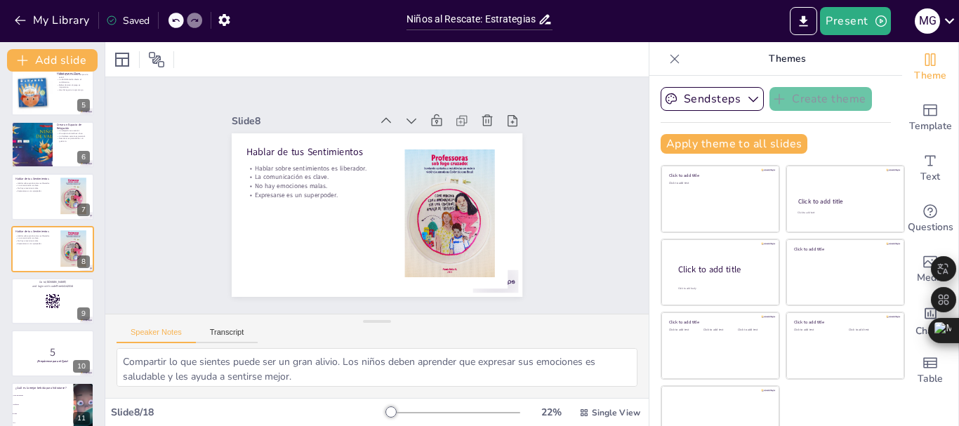
checkbox input "true"
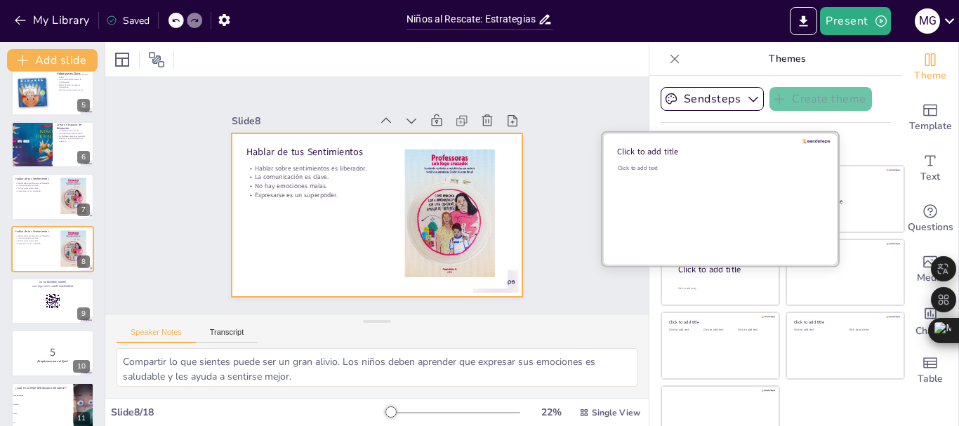
checkbox input "true"
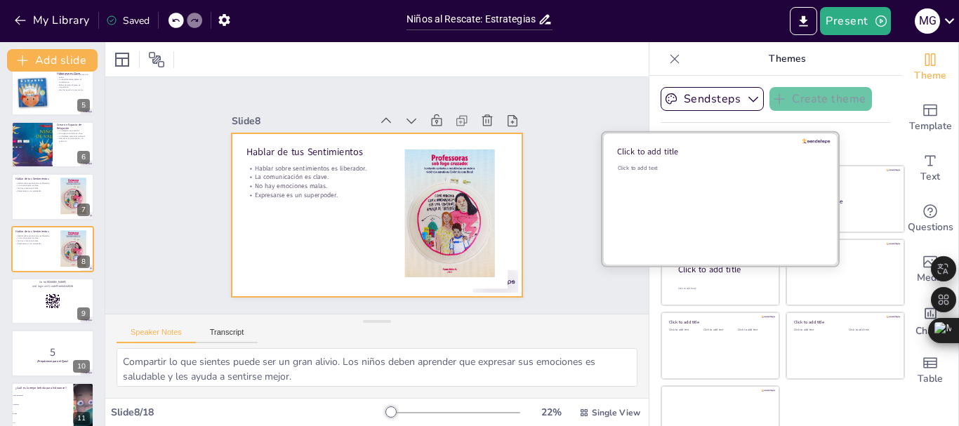
checkbox input "true"
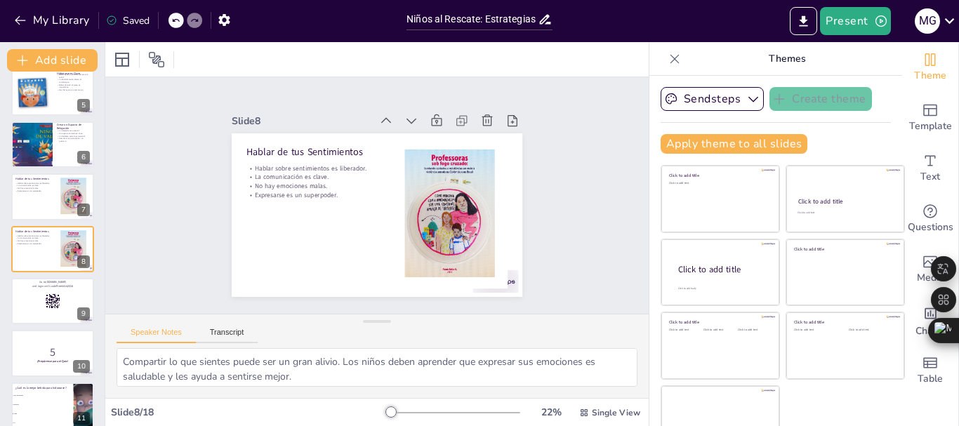
checkbox input "true"
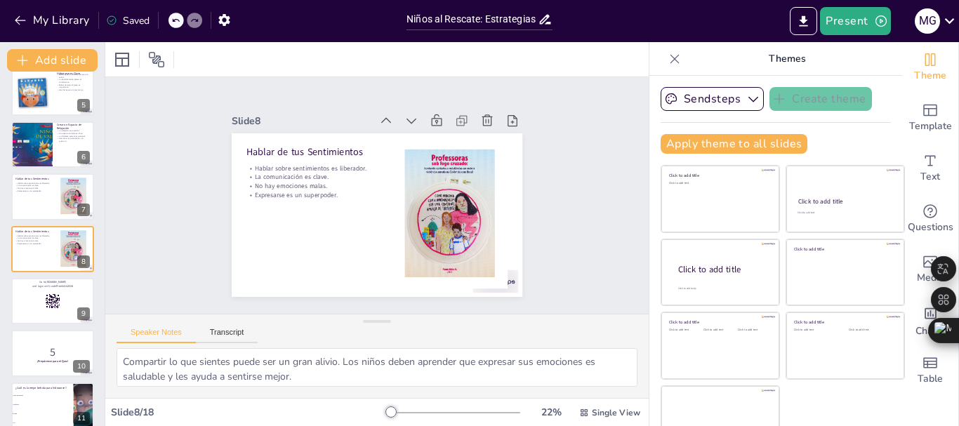
checkbox input "true"
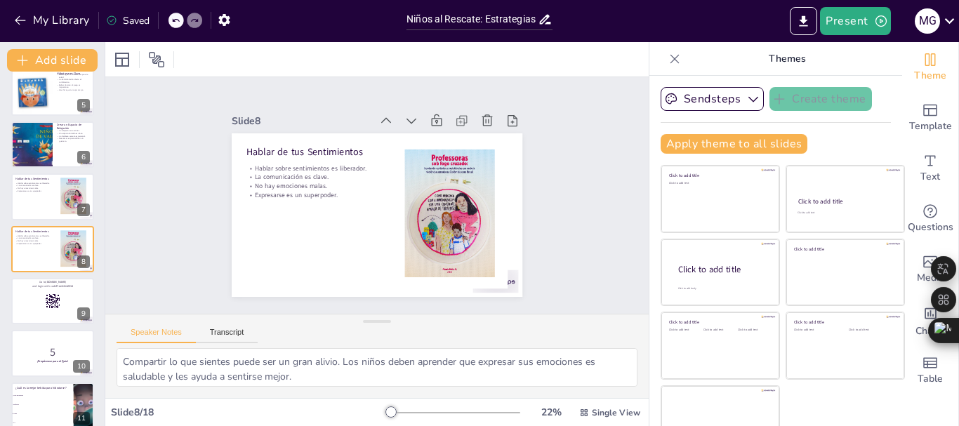
checkbox input "true"
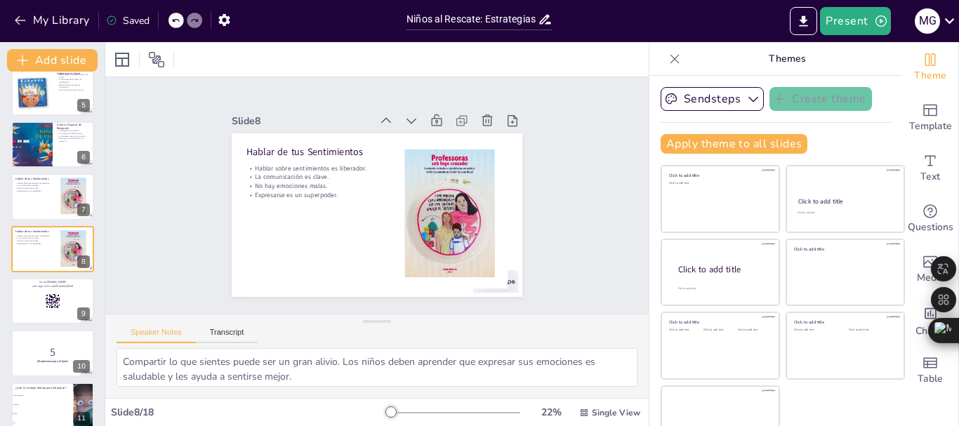
checkbox input "true"
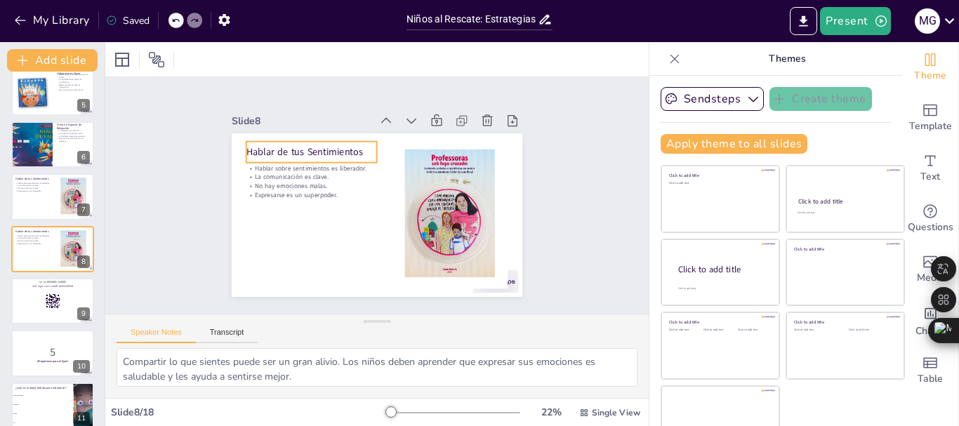
checkbox input "true"
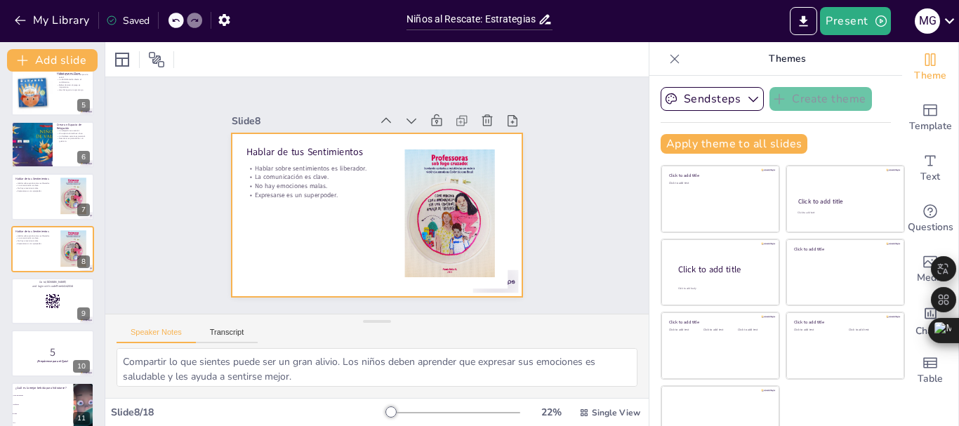
checkbox input "true"
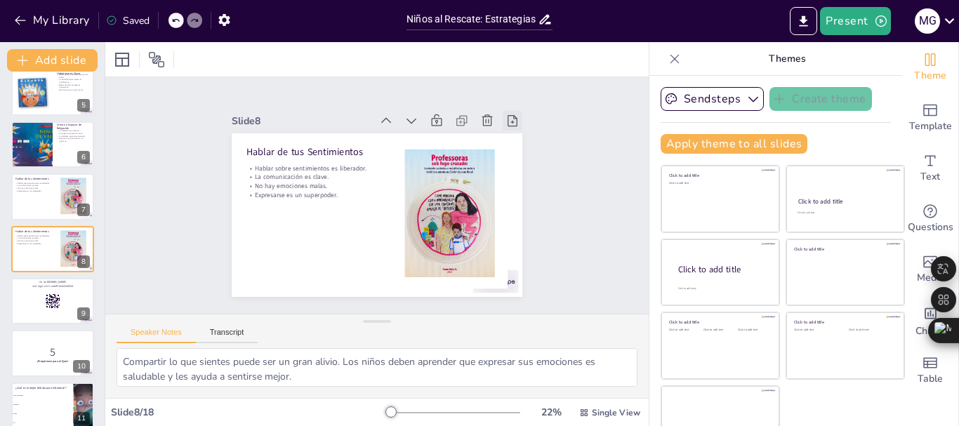
click at [514, 129] on icon at bounding box center [519, 135] width 11 height 13
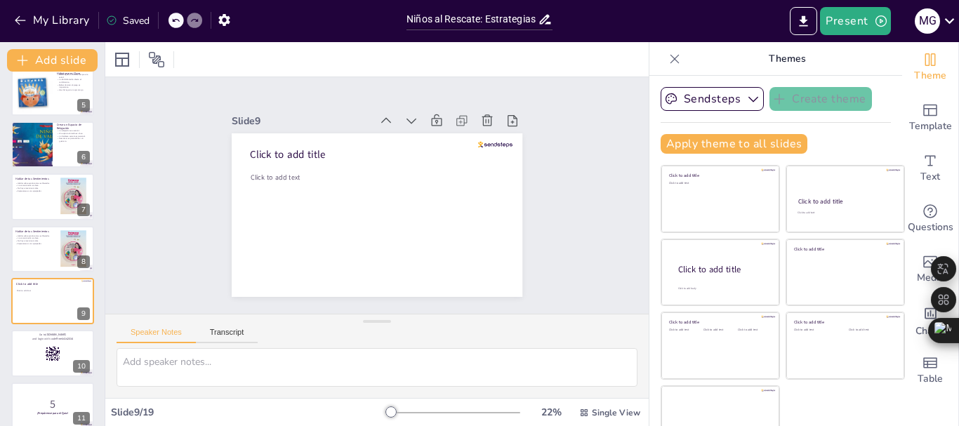
checkbox input "true"
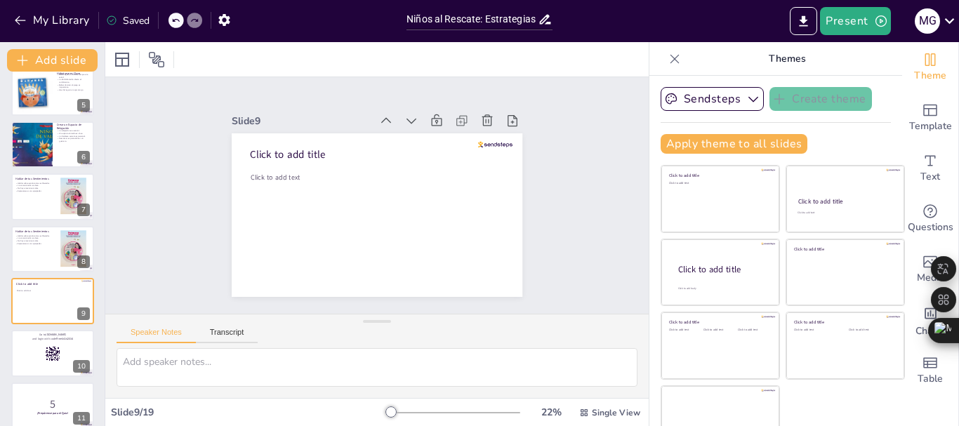
checkbox input "true"
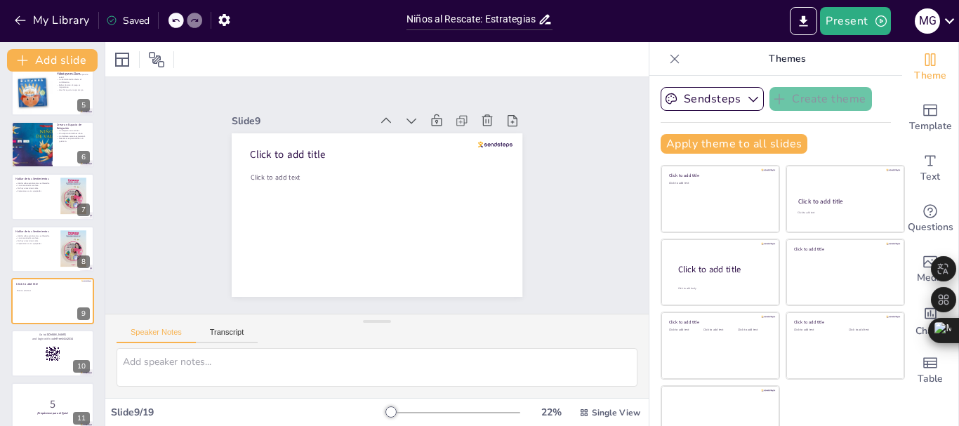
checkbox input "true"
click at [512, 128] on icon at bounding box center [519, 135] width 15 height 15
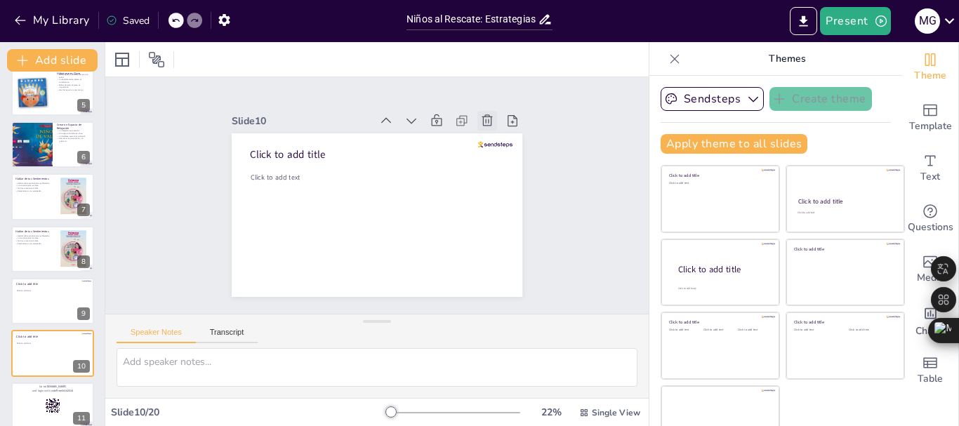
click at [474, 268] on icon at bounding box center [482, 277] width 18 height 18
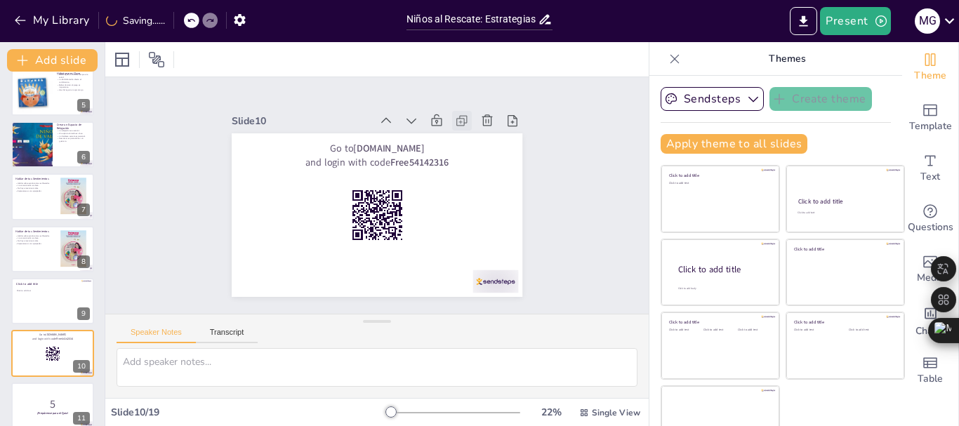
click at [476, 152] on icon at bounding box center [485, 161] width 18 height 18
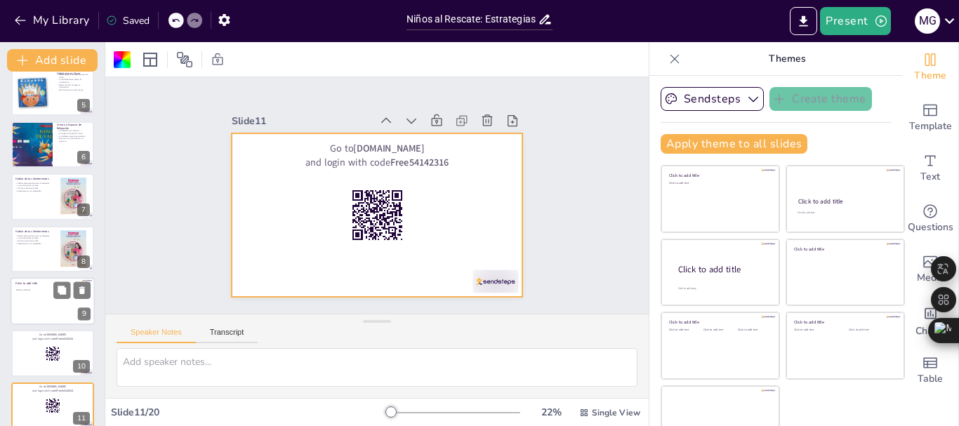
click at [44, 308] on div at bounding box center [53, 301] width 84 height 48
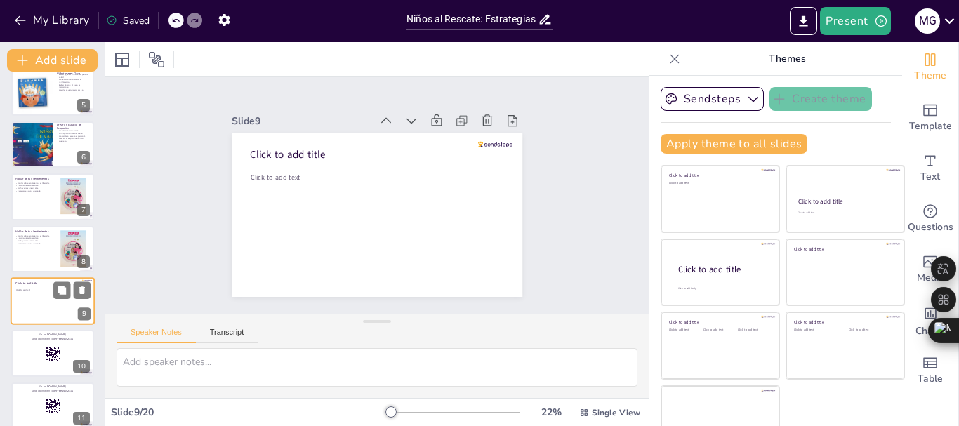
scroll to position [275, 0]
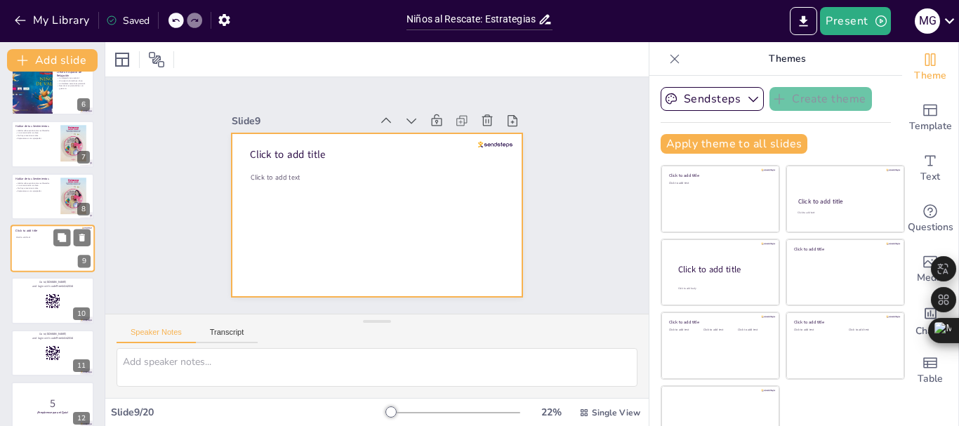
drag, startPoint x: 67, startPoint y: 254, endPoint x: 44, endPoint y: 250, distance: 24.3
click at [44, 250] on div at bounding box center [53, 249] width 84 height 48
drag, startPoint x: 25, startPoint y: 241, endPoint x: 21, endPoint y: 254, distance: 14.0
click at [21, 254] on div at bounding box center [53, 249] width 84 height 48
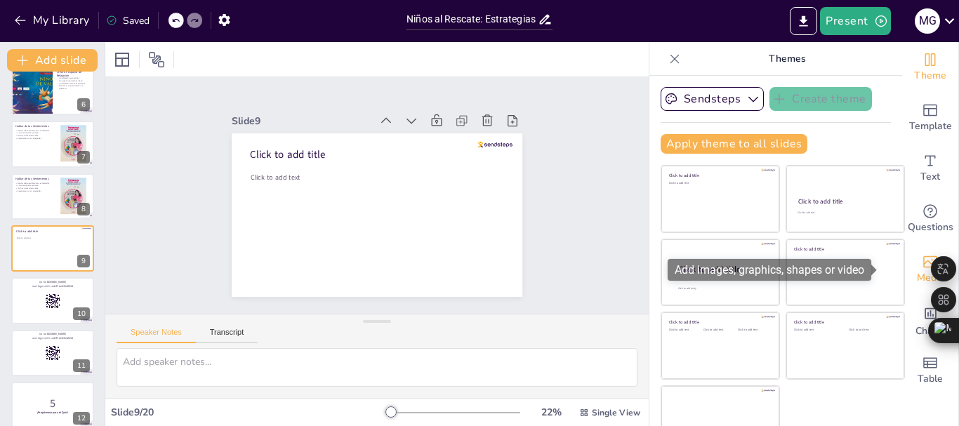
click at [924, 268] on icon "Add images, graphics, shapes or video" at bounding box center [931, 262] width 14 height 12
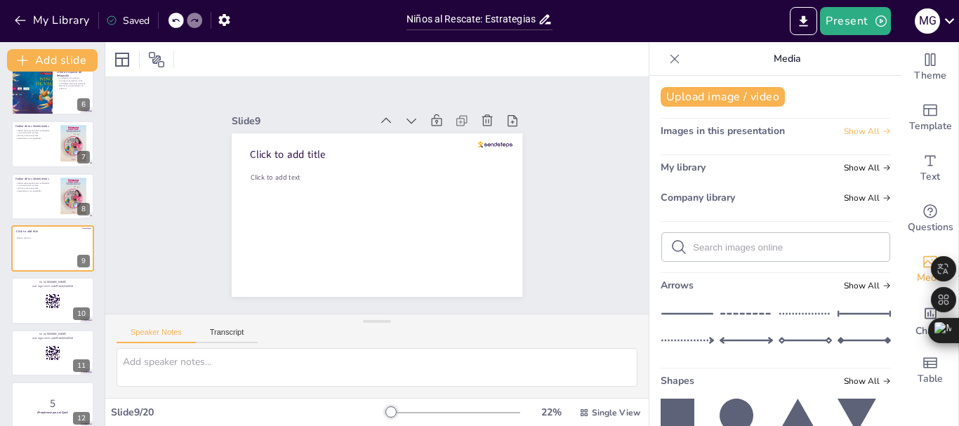
click at [863, 130] on span "Show All" at bounding box center [867, 131] width 47 height 10
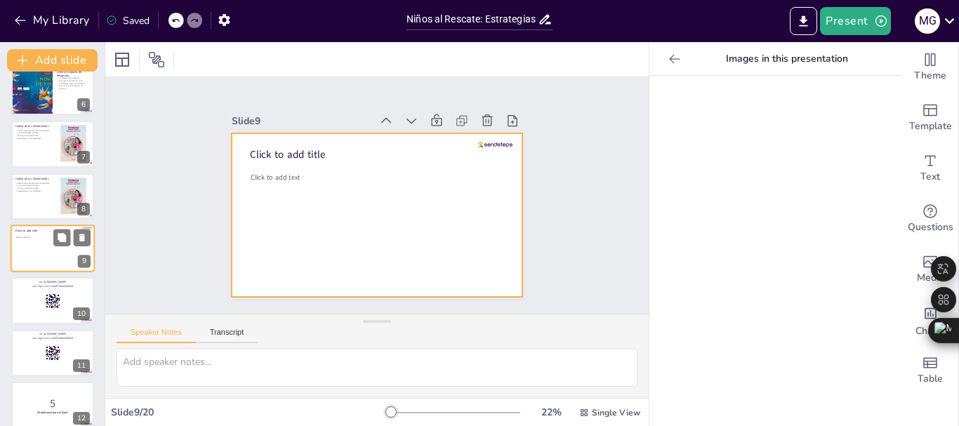
click at [58, 257] on div at bounding box center [53, 249] width 84 height 48
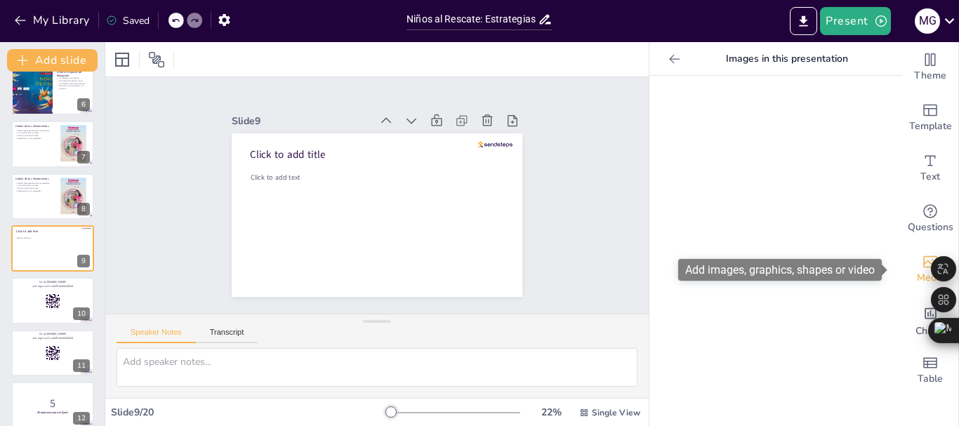
click at [924, 264] on icon "Add images, graphics, shapes or video" at bounding box center [931, 262] width 14 height 12
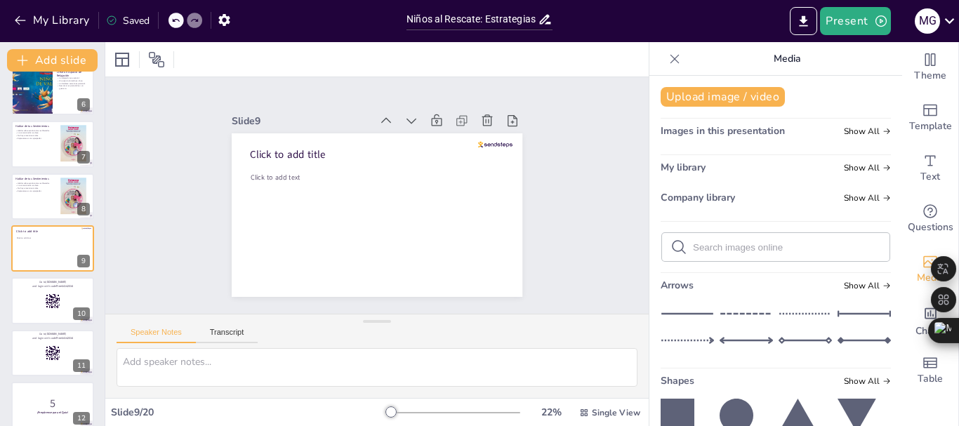
click at [765, 248] on input "text" at bounding box center [787, 247] width 188 height 11
paste input "[URL][DOMAIN_NAME]"
click at [844, 131] on span "Show All" at bounding box center [867, 131] width 47 height 10
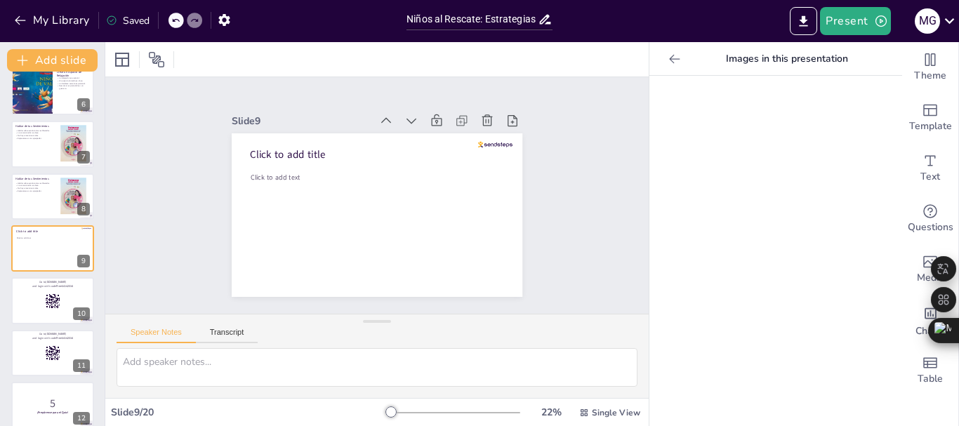
click at [650, 58] on div "Images in this presentation" at bounding box center [776, 59] width 253 height 34
click at [668, 58] on icon at bounding box center [675, 59] width 14 height 14
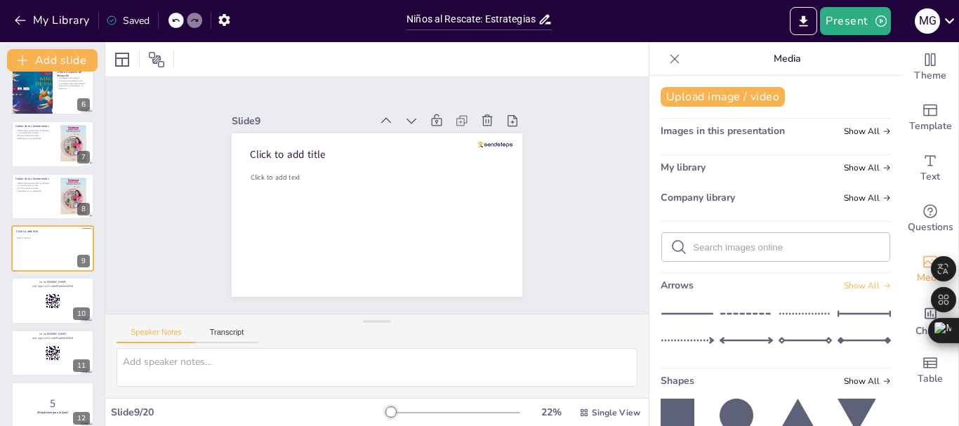
click at [847, 284] on span "Show All" at bounding box center [867, 286] width 47 height 10
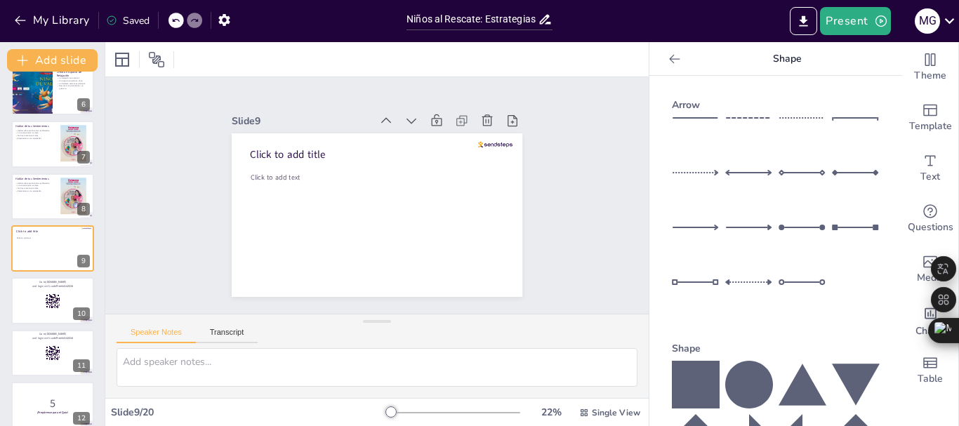
click at [668, 58] on icon at bounding box center [675, 59] width 14 height 14
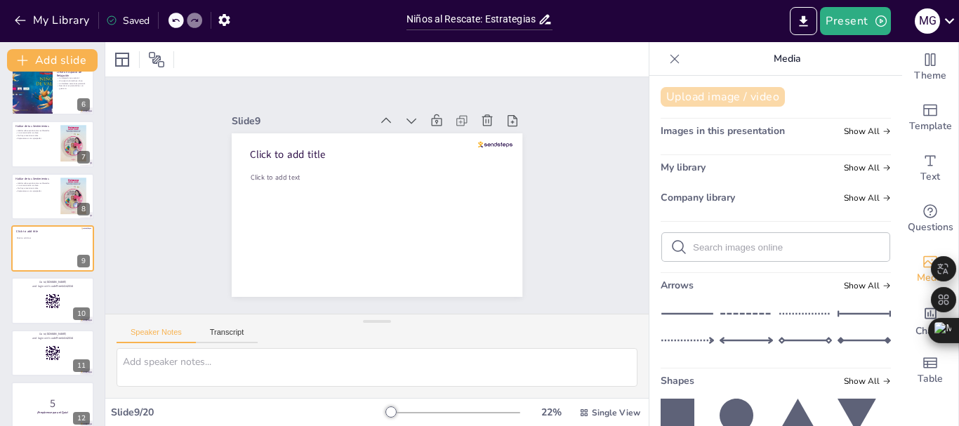
click at [753, 94] on button "Upload image / video" at bounding box center [723, 97] width 124 height 20
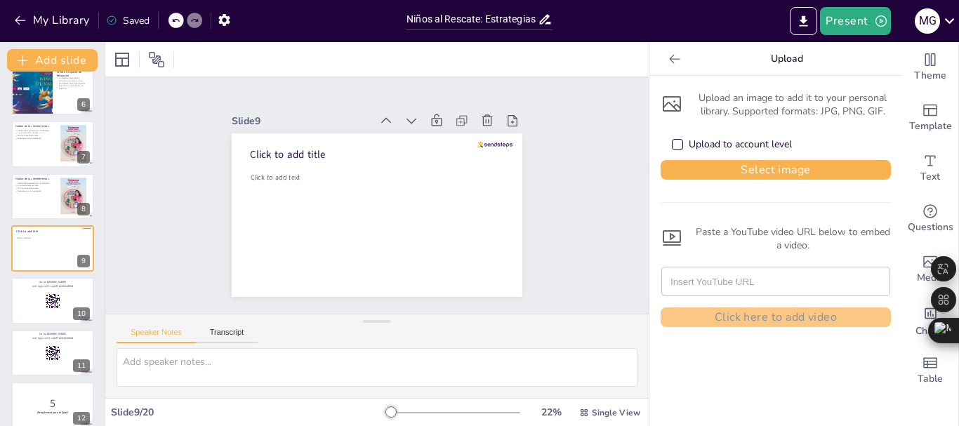
click at [697, 282] on input "text" at bounding box center [776, 282] width 211 height 28
paste input "[URL][DOMAIN_NAME]"
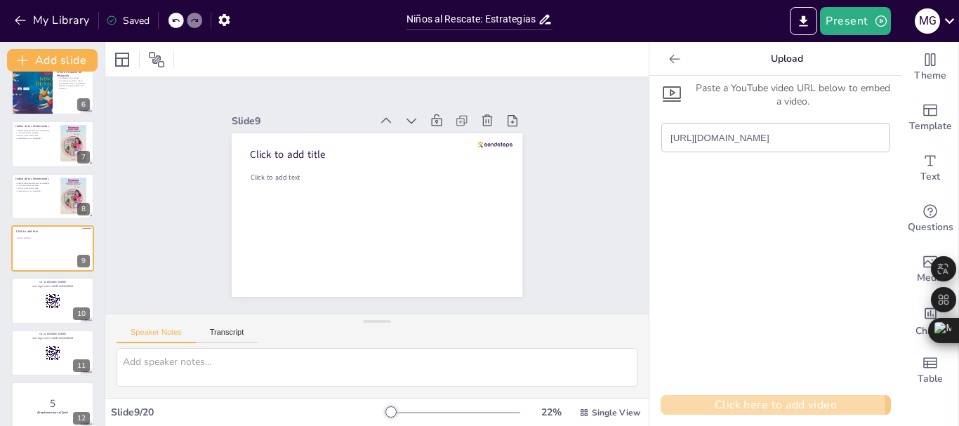
click at [759, 407] on button "Click here to add video" at bounding box center [776, 405] width 230 height 20
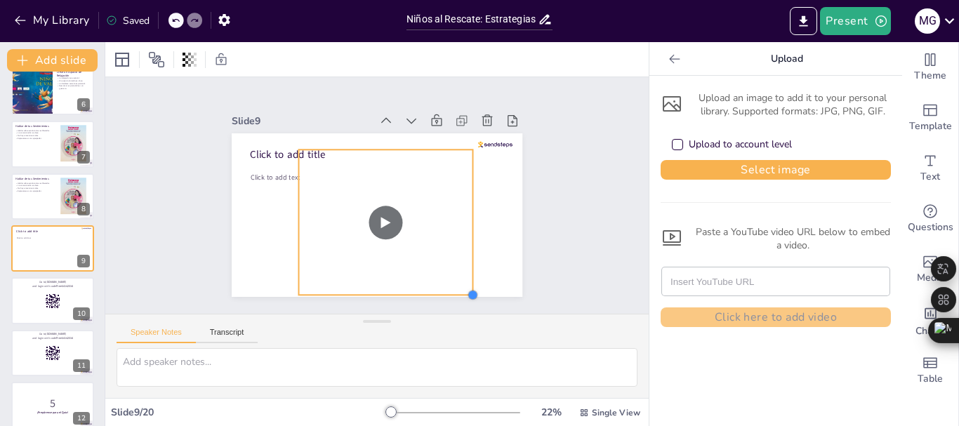
drag, startPoint x: 445, startPoint y: 275, endPoint x: 463, endPoint y: 271, distance: 18.1
click at [463, 271] on div "Click to add title Click to add text" at bounding box center [375, 215] width 306 height 193
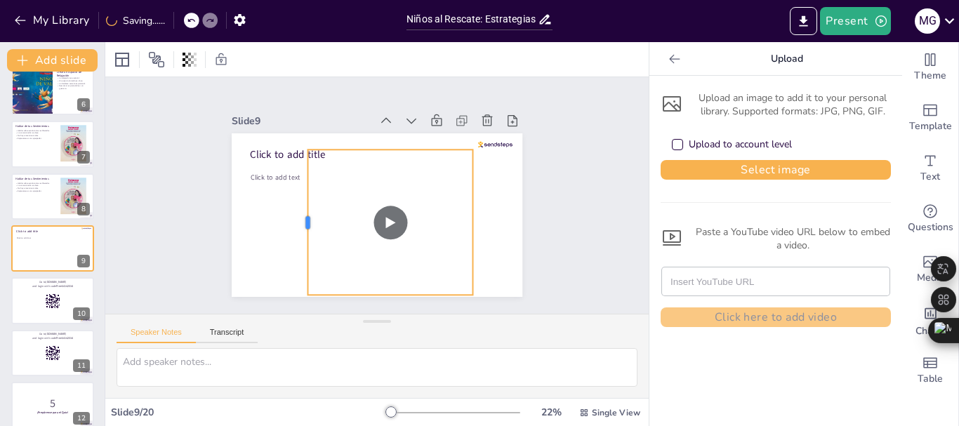
drag, startPoint x: 284, startPoint y: 214, endPoint x: 294, endPoint y: 199, distance: 17.1
click at [294, 199] on div at bounding box center [300, 215] width 27 height 146
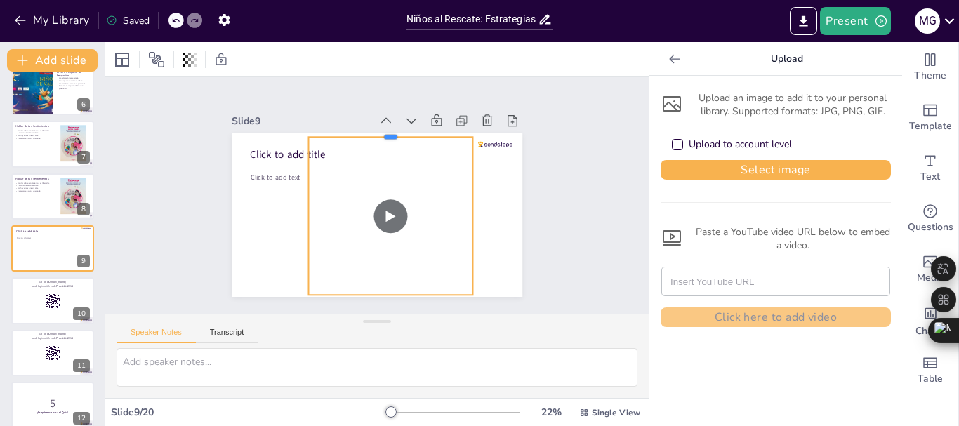
drag, startPoint x: 353, startPoint y: 143, endPoint x: 352, endPoint y: 131, distance: 12.7
click at [352, 131] on div at bounding box center [397, 133] width 165 height 28
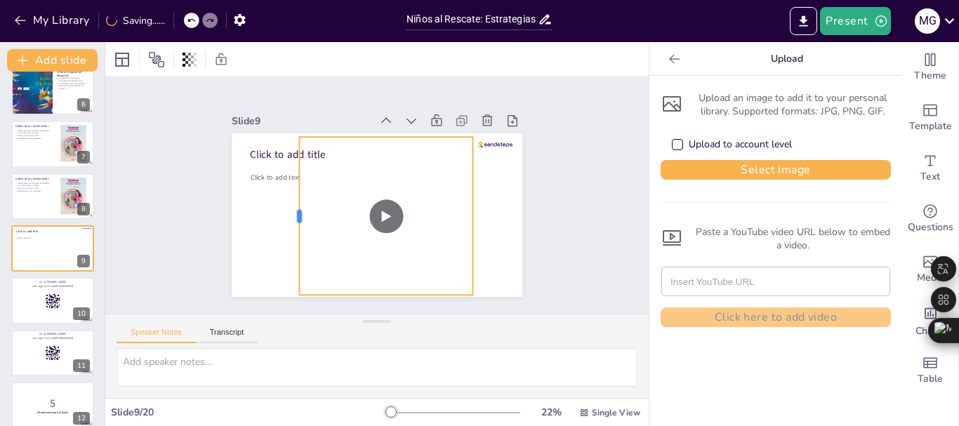
drag, startPoint x: 295, startPoint y: 207, endPoint x: 286, endPoint y: 219, distance: 15.6
click at [286, 219] on div at bounding box center [292, 198] width 44 height 157
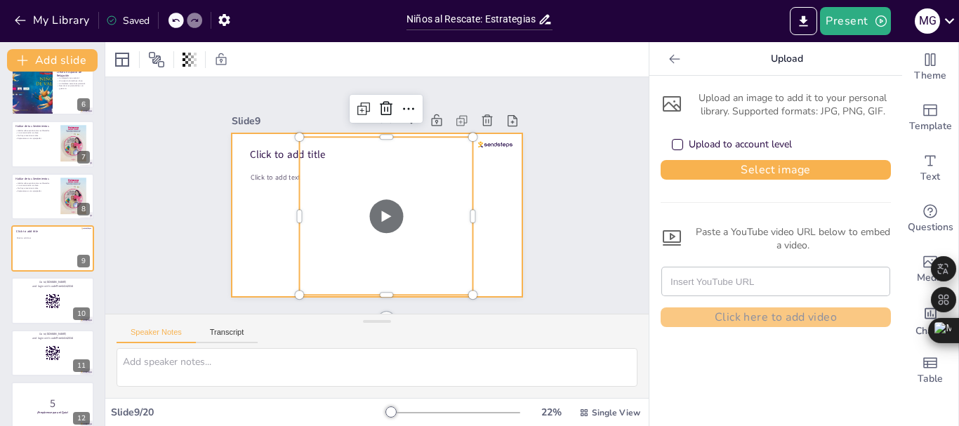
click at [508, 213] on div at bounding box center [375, 215] width 306 height 193
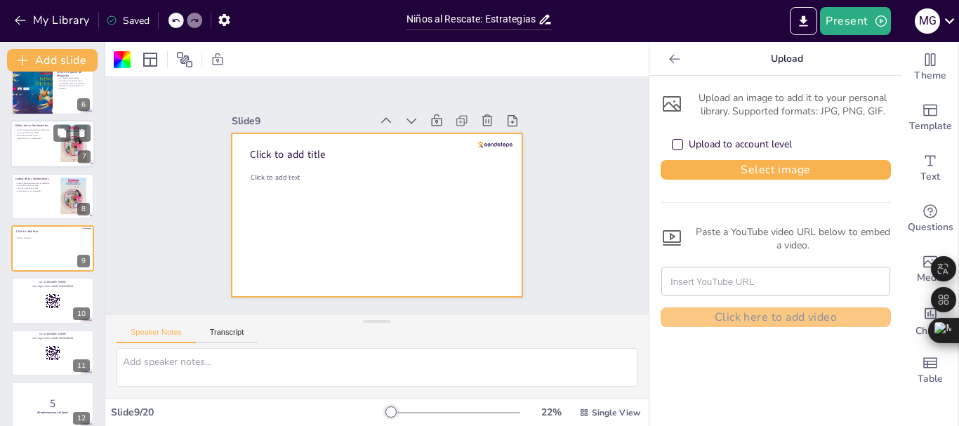
click at [34, 145] on div at bounding box center [53, 145] width 84 height 48
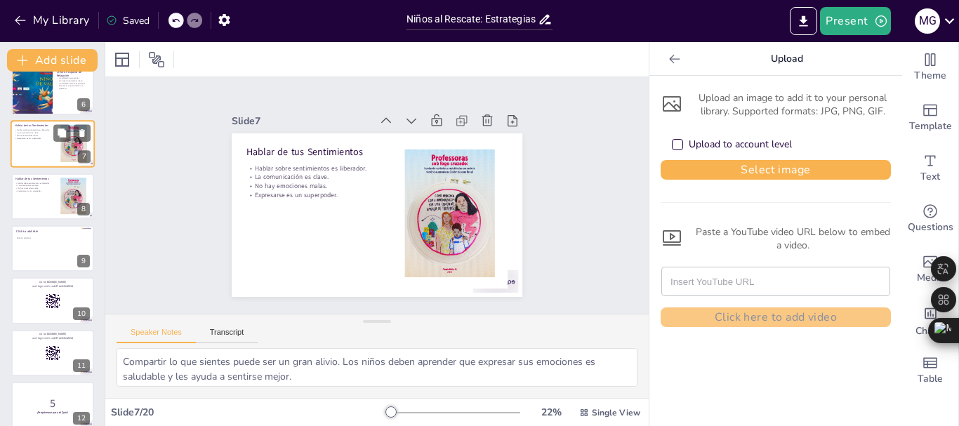
scroll to position [171, 0]
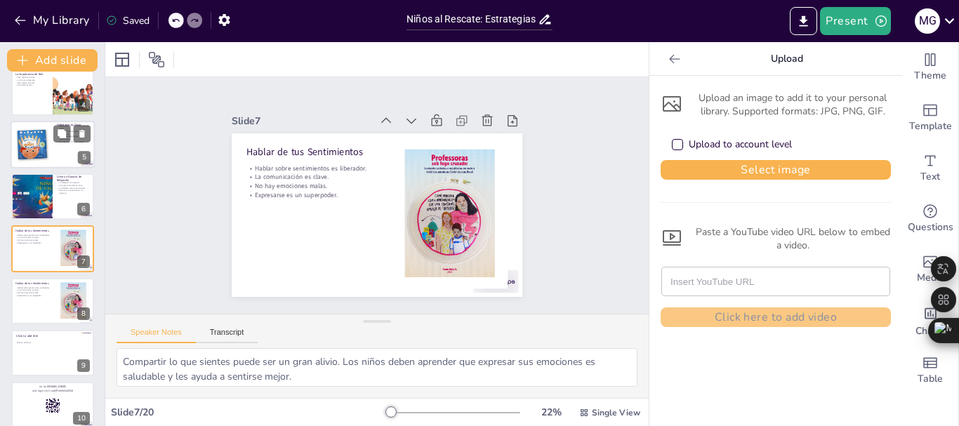
click at [41, 187] on div at bounding box center [31, 196] width 65 height 46
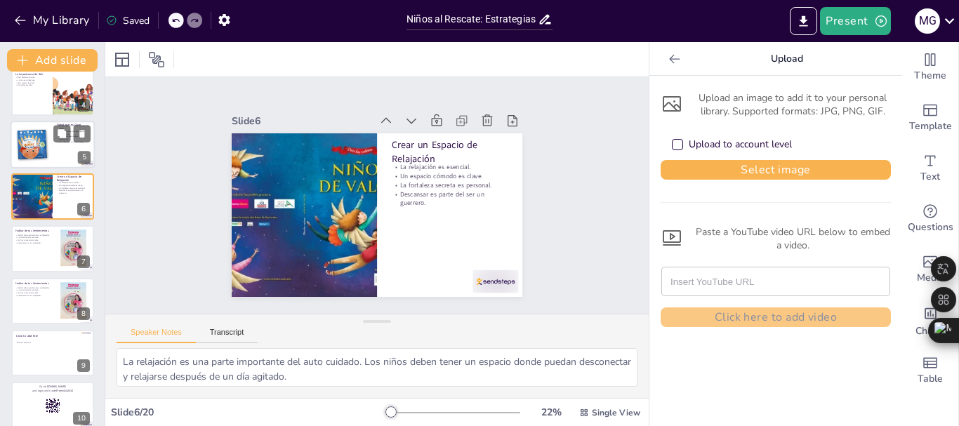
scroll to position [119, 0]
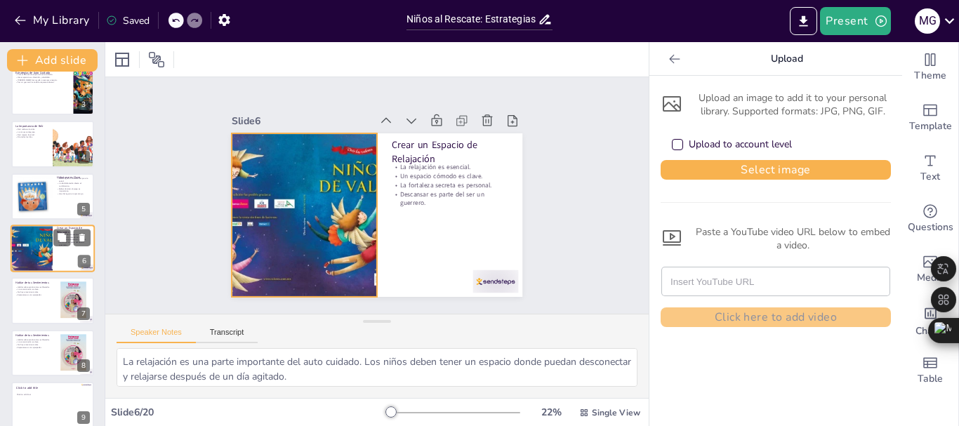
click at [41, 240] on div at bounding box center [31, 249] width 67 height 48
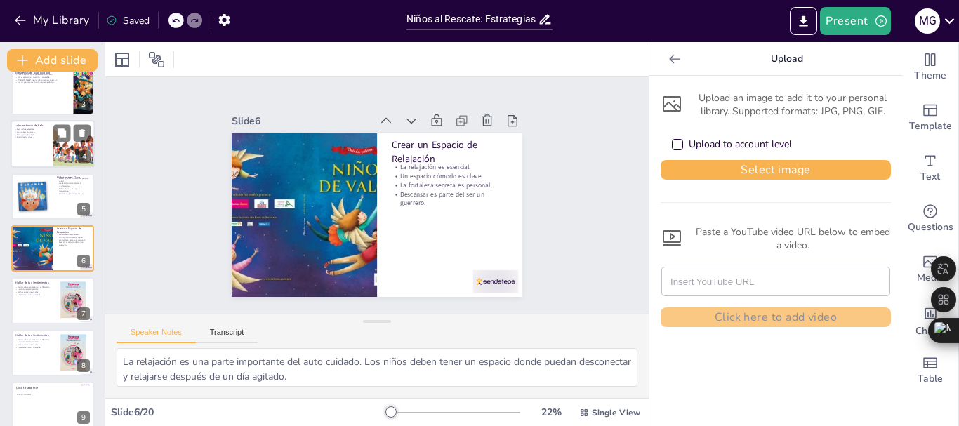
click at [44, 143] on div at bounding box center [53, 144] width 84 height 48
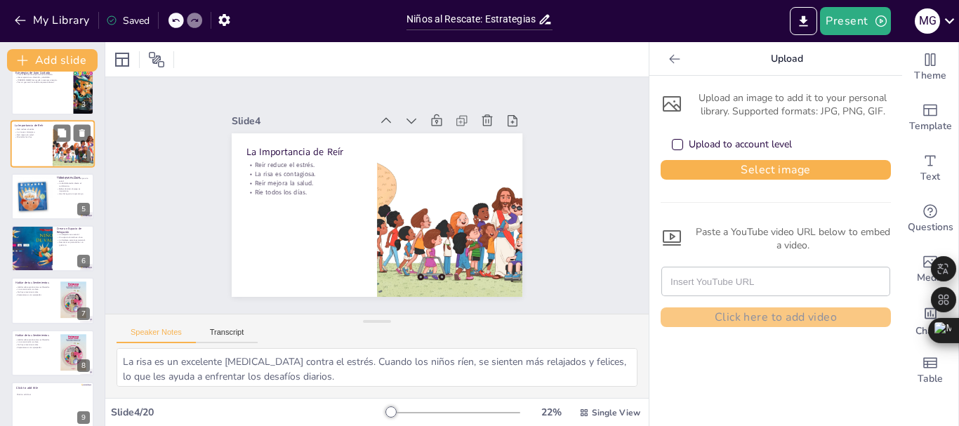
scroll to position [14, 0]
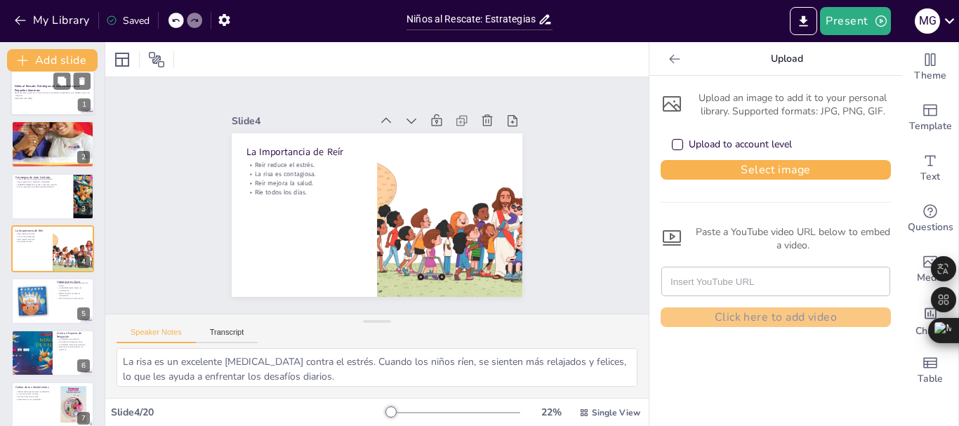
click at [46, 95] on p "Aprende cómo cuidar de ti mismo como un verdadero superhéroe, ¡con poderes que …" at bounding box center [53, 94] width 76 height 5
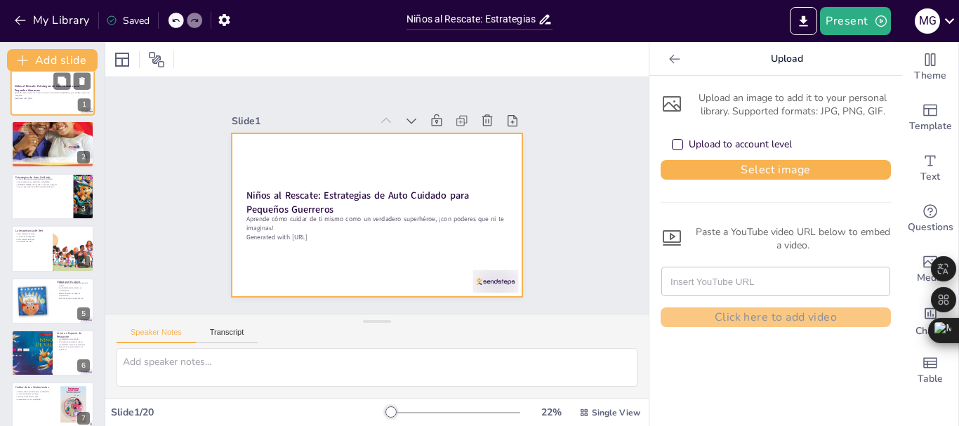
scroll to position [0, 0]
